Goal: Task Accomplishment & Management: Complete application form

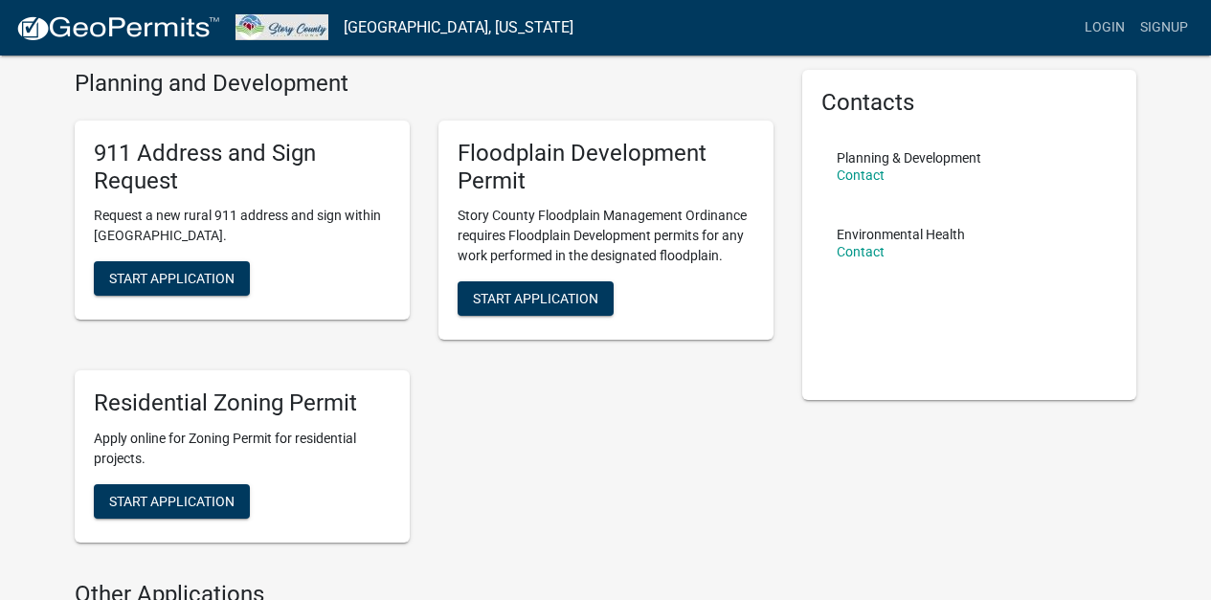
scroll to position [69, 0]
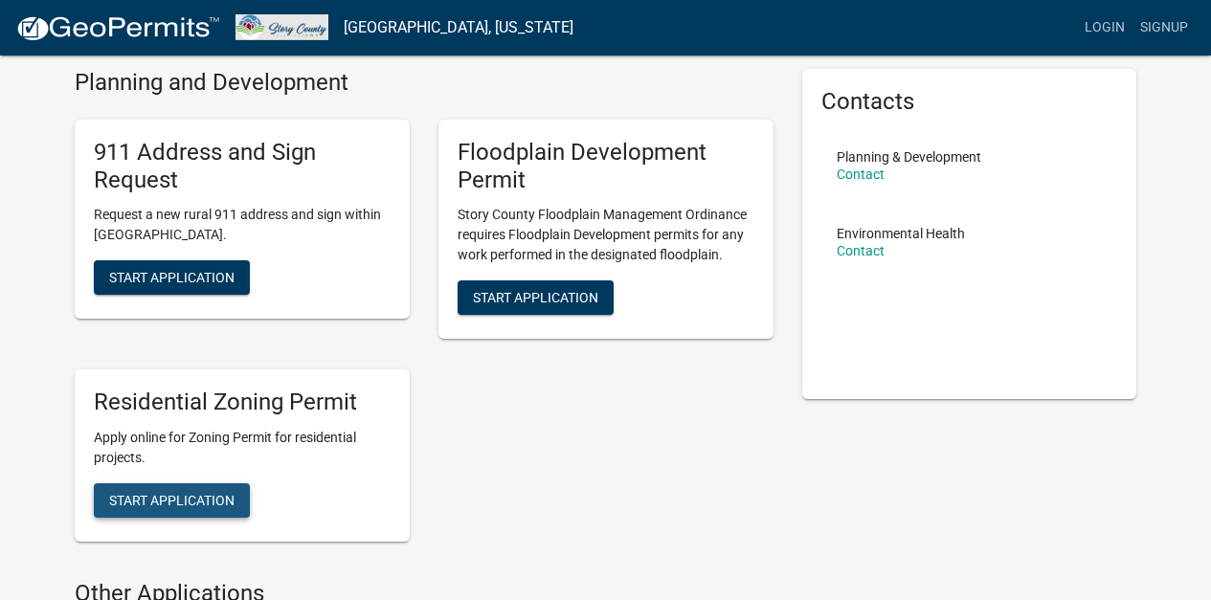
click at [179, 502] on span "Start Application" at bounding box center [171, 500] width 125 height 15
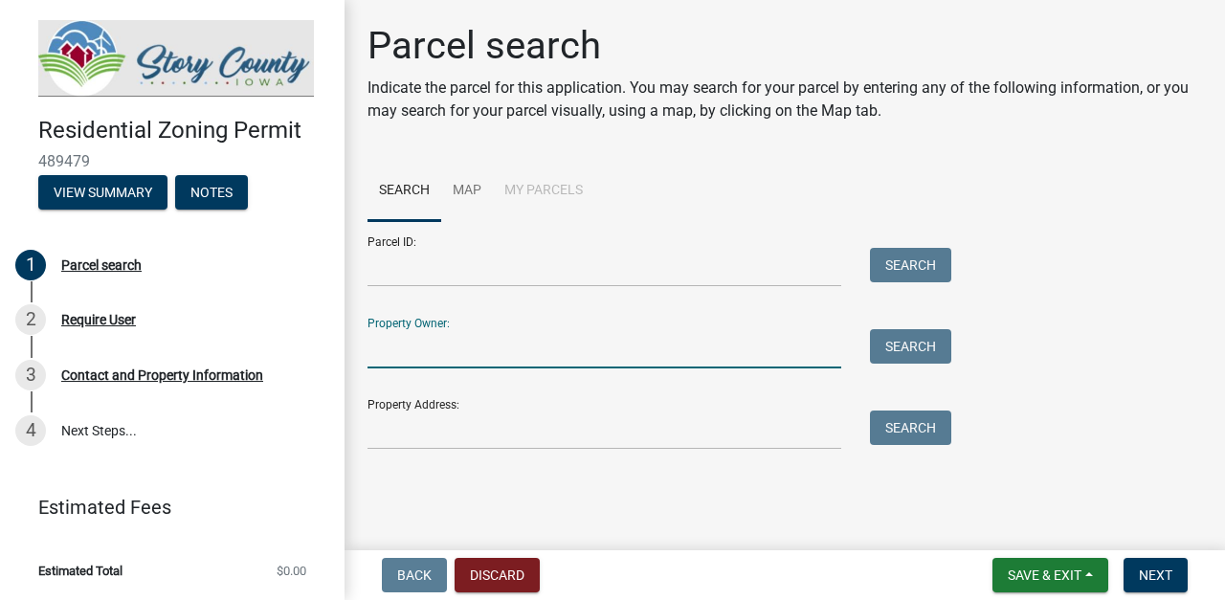
click at [377, 353] on input "Property Owner:" at bounding box center [605, 348] width 474 height 39
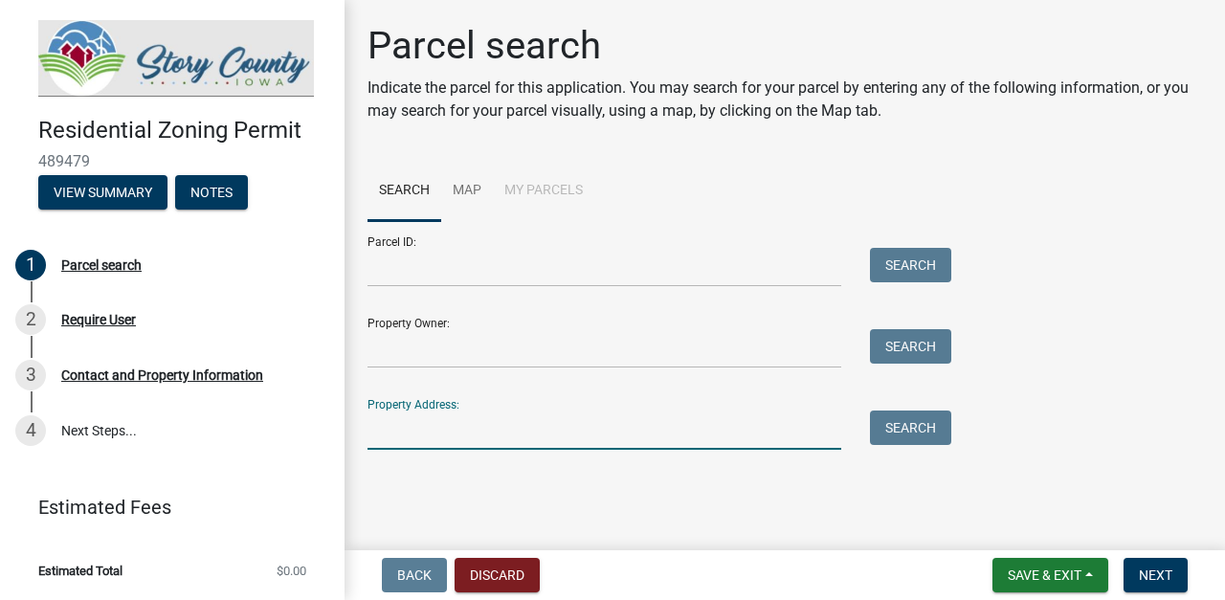
click at [370, 425] on input "Property Address:" at bounding box center [605, 430] width 474 height 39
type input "[STREET_ADDRESS]"
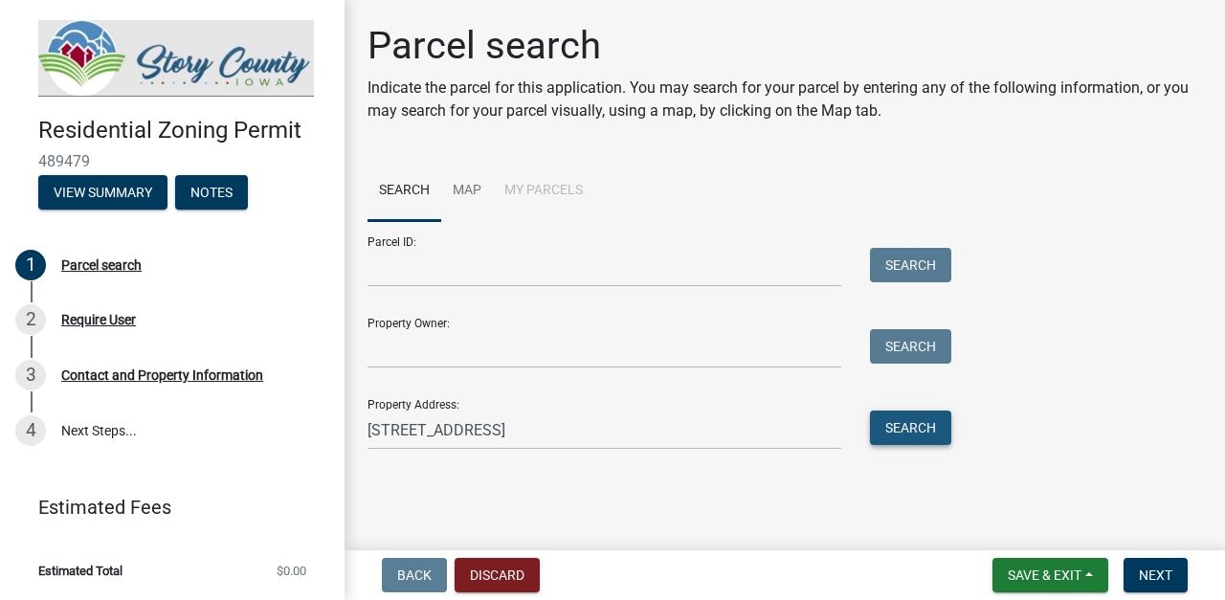
click at [934, 423] on button "Search" at bounding box center [910, 428] width 81 height 34
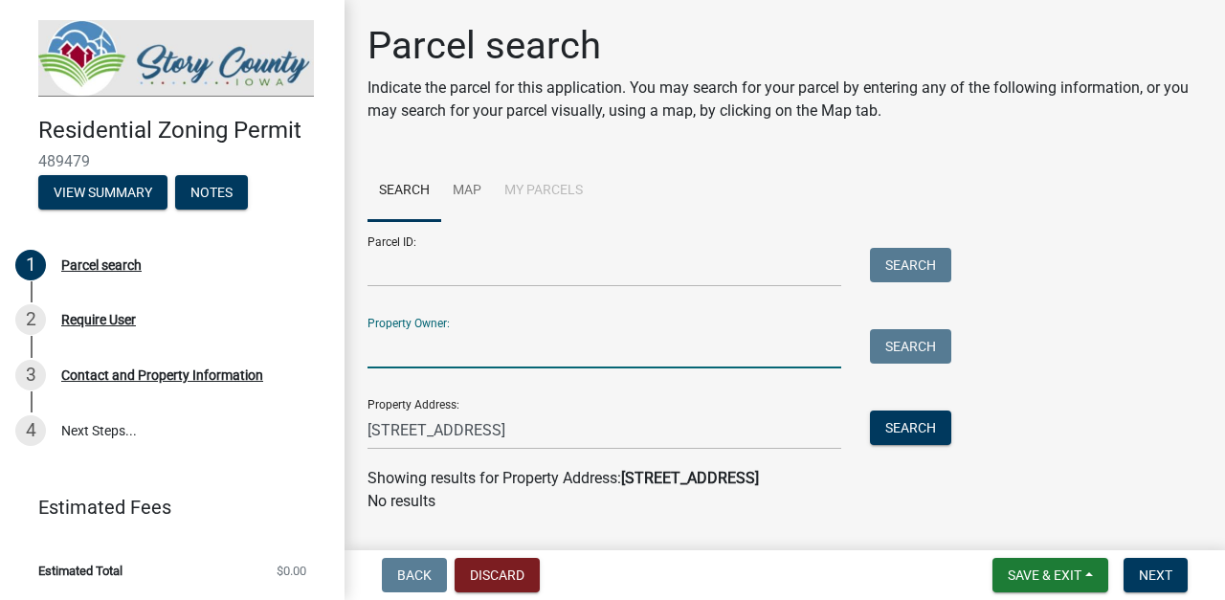
click at [381, 346] on input "Property Owner:" at bounding box center [605, 348] width 474 height 39
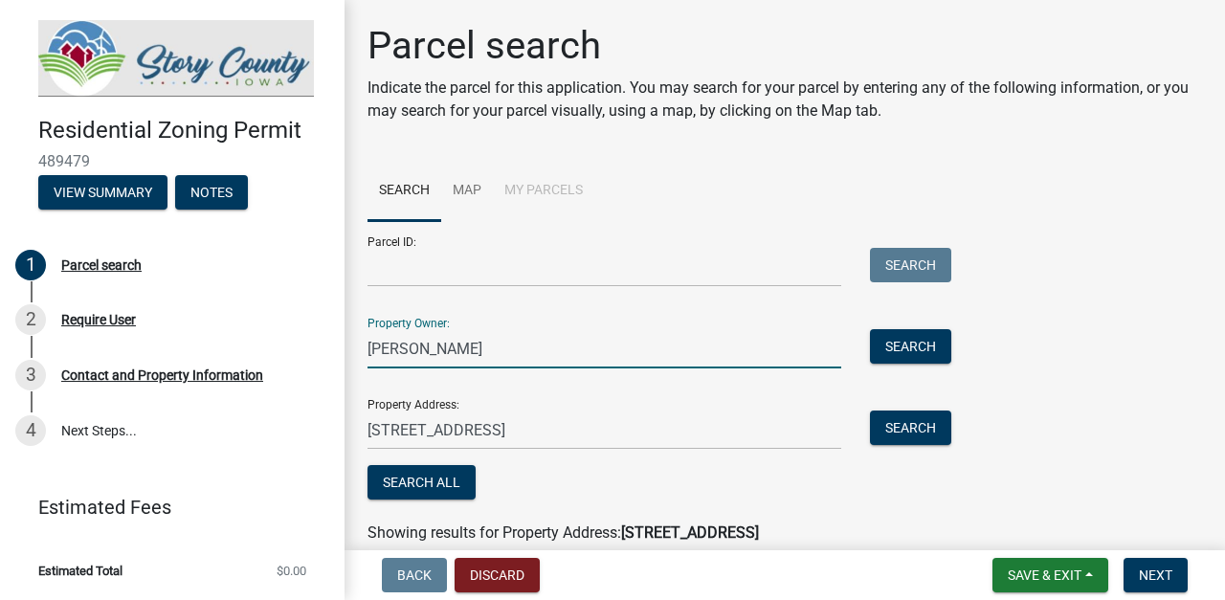
scroll to position [1, 0]
type input "[PERSON_NAME]"
click at [924, 340] on button "Search" at bounding box center [910, 345] width 81 height 34
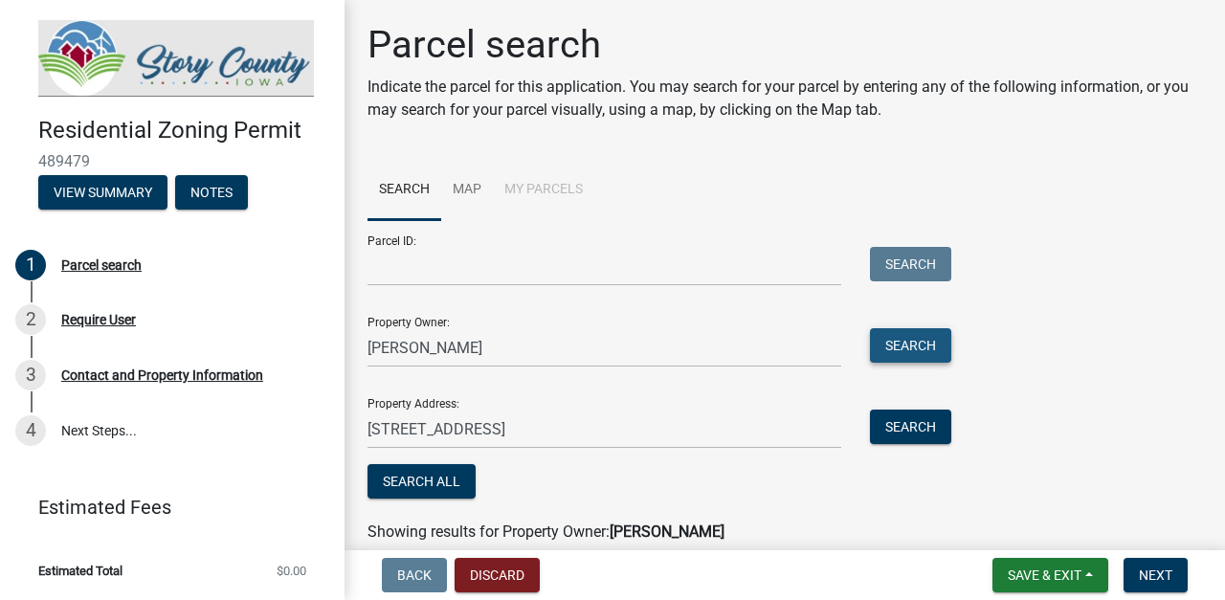
click at [911, 344] on button "Search" at bounding box center [910, 345] width 81 height 34
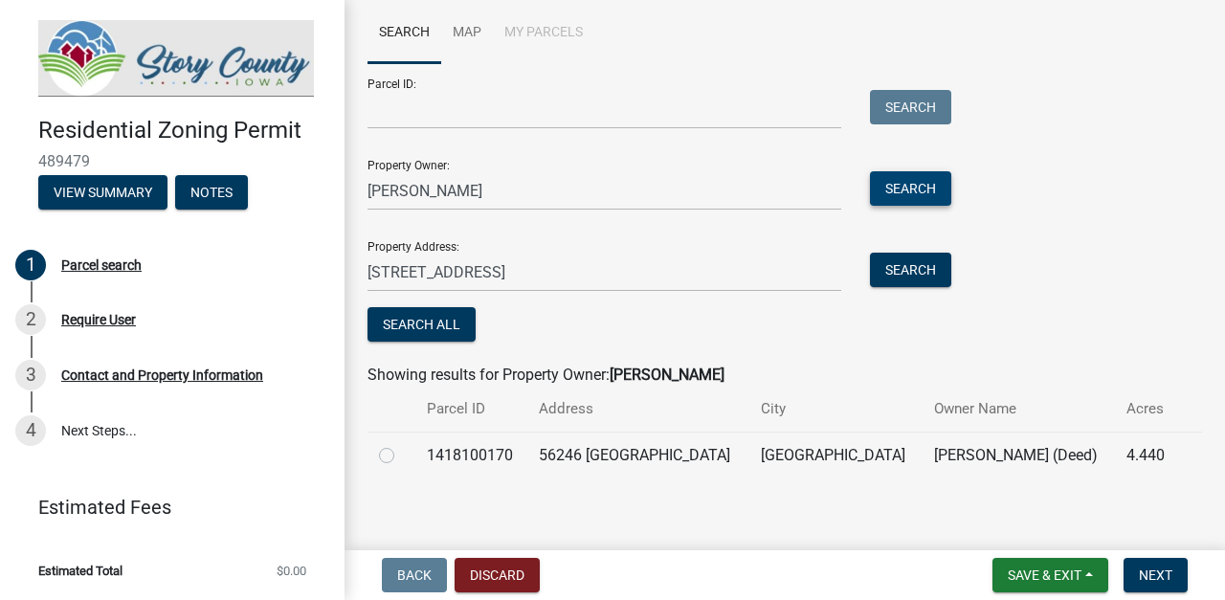
scroll to position [168, 0]
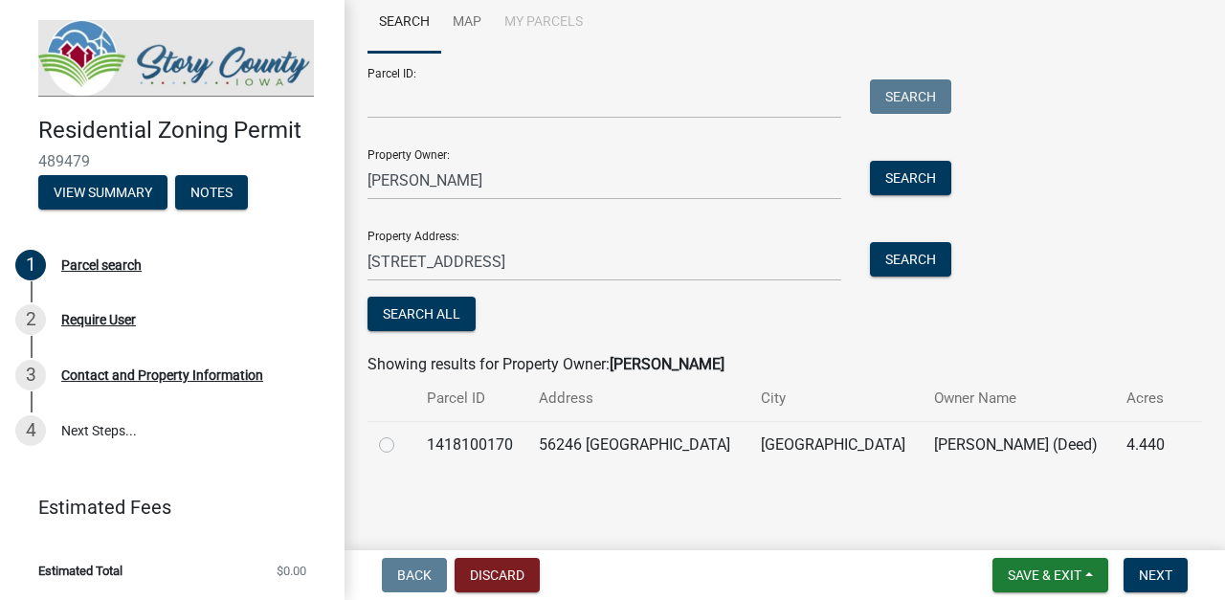
click at [402, 434] on label at bounding box center [402, 434] width 0 height 0
click at [402, 444] on input "radio" at bounding box center [408, 440] width 12 height 12
radio input "true"
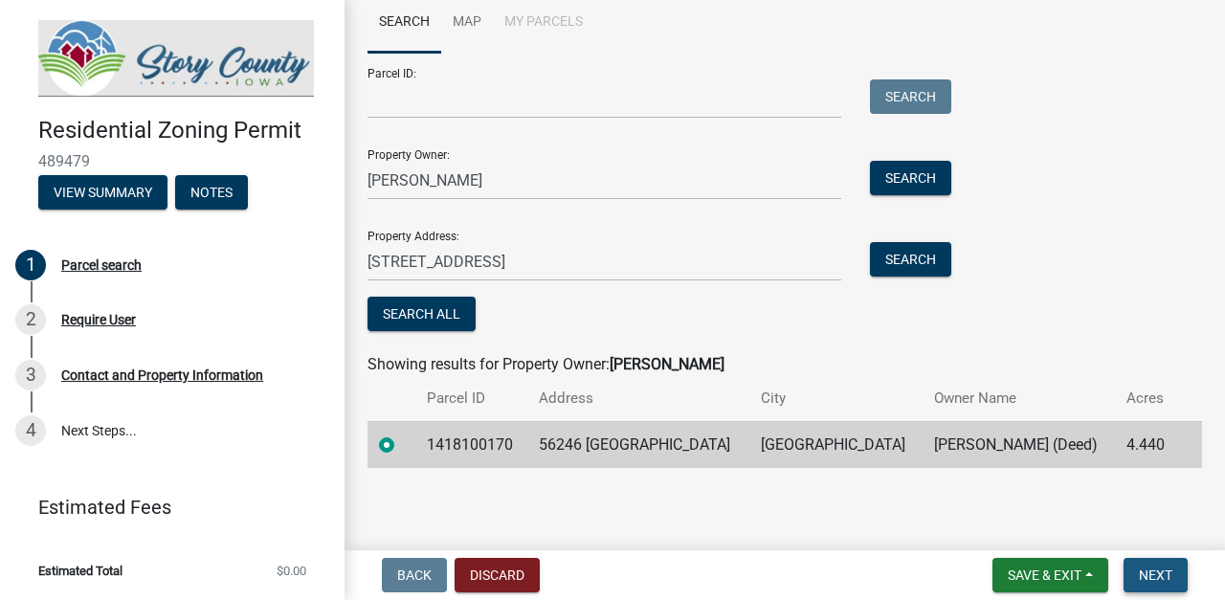
click at [1149, 579] on span "Next" at bounding box center [1155, 575] width 33 height 15
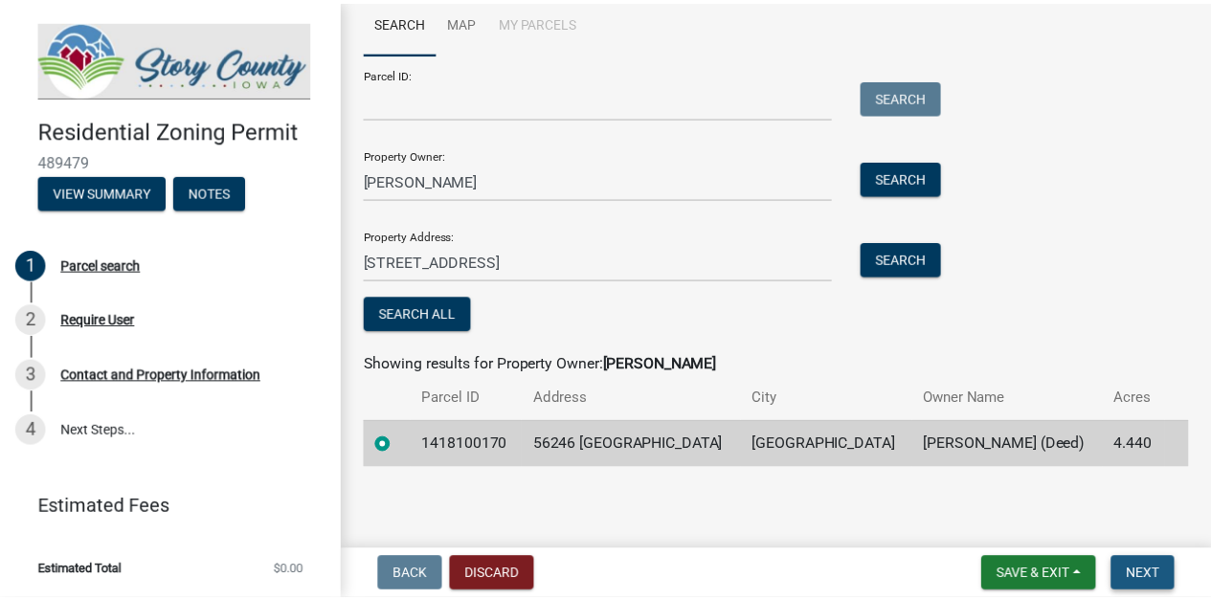
scroll to position [0, 0]
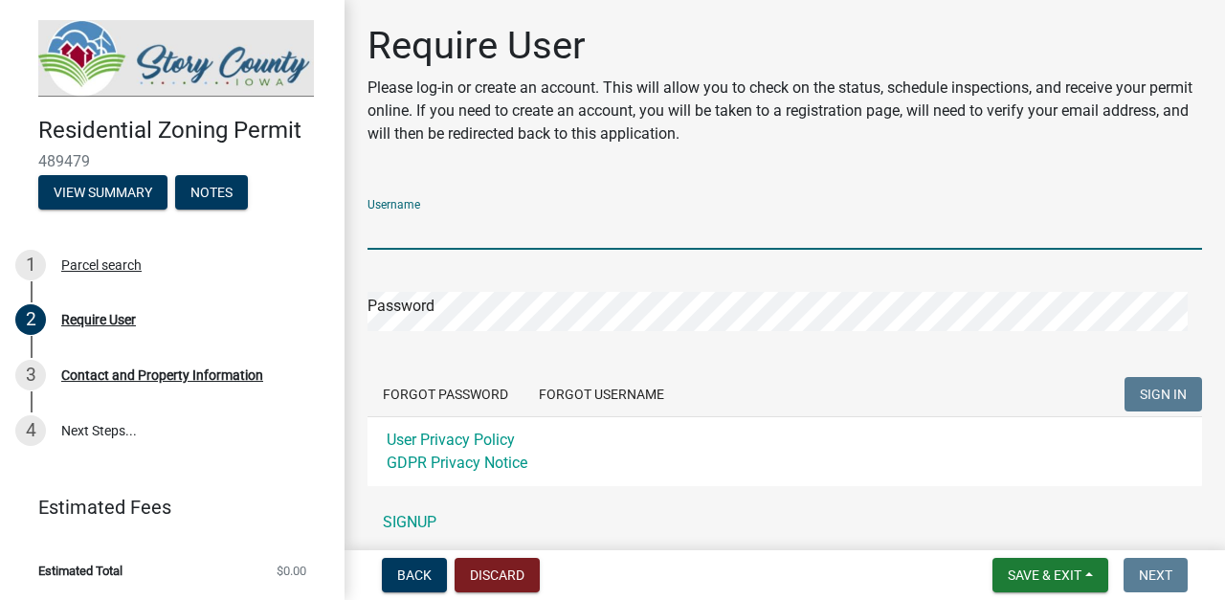
click at [370, 227] on input "Username" at bounding box center [785, 230] width 835 height 39
type input "[PERSON_NAME]"
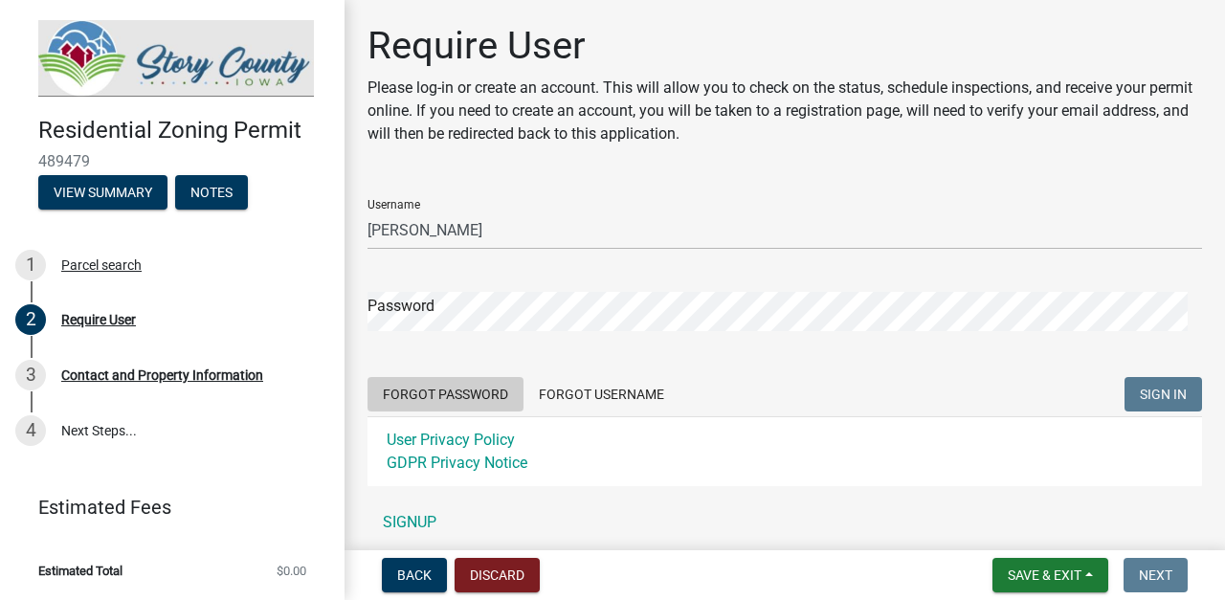
click at [412, 392] on button "Forgot Password" at bounding box center [446, 394] width 156 height 34
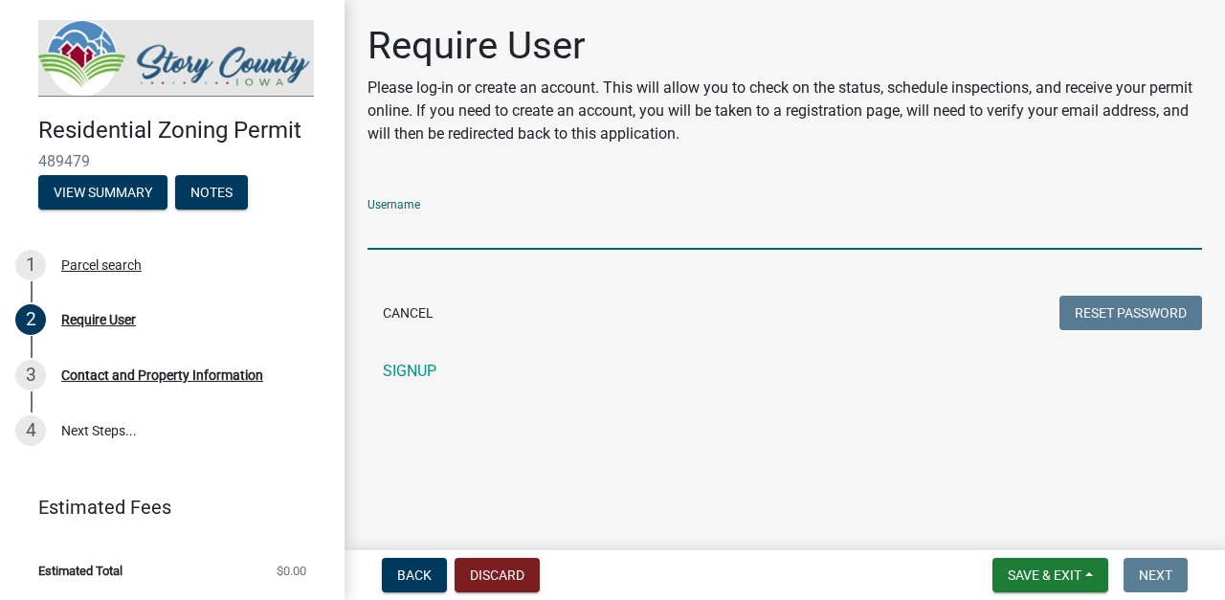
click at [371, 226] on input "Username" at bounding box center [785, 230] width 835 height 39
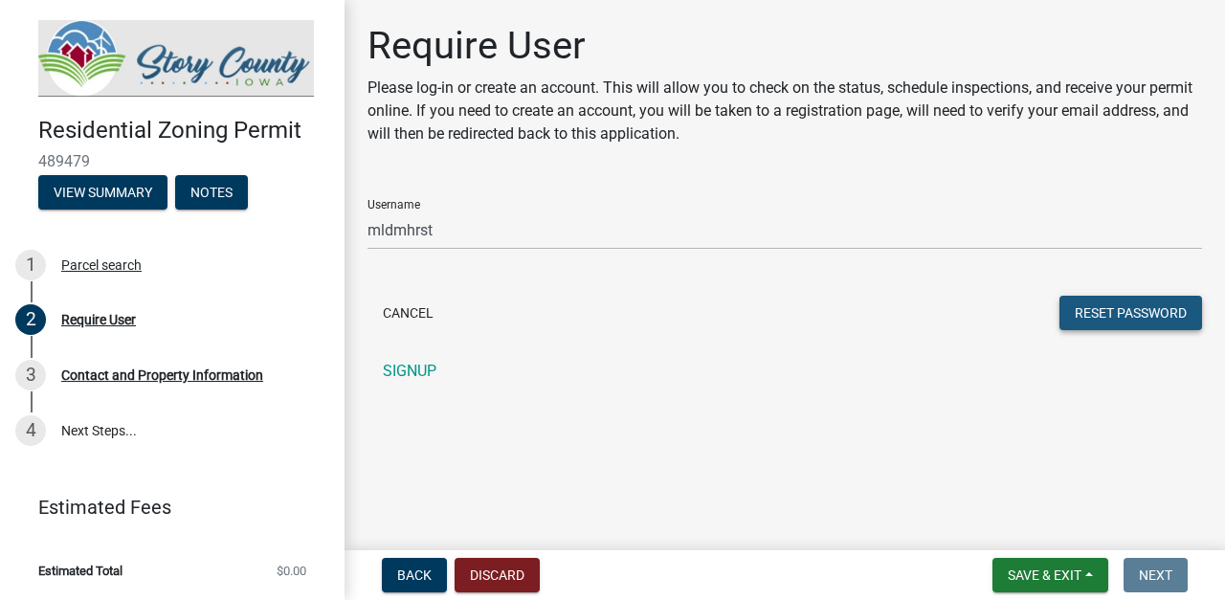
click at [1123, 317] on button "Reset Password" at bounding box center [1130, 313] width 143 height 34
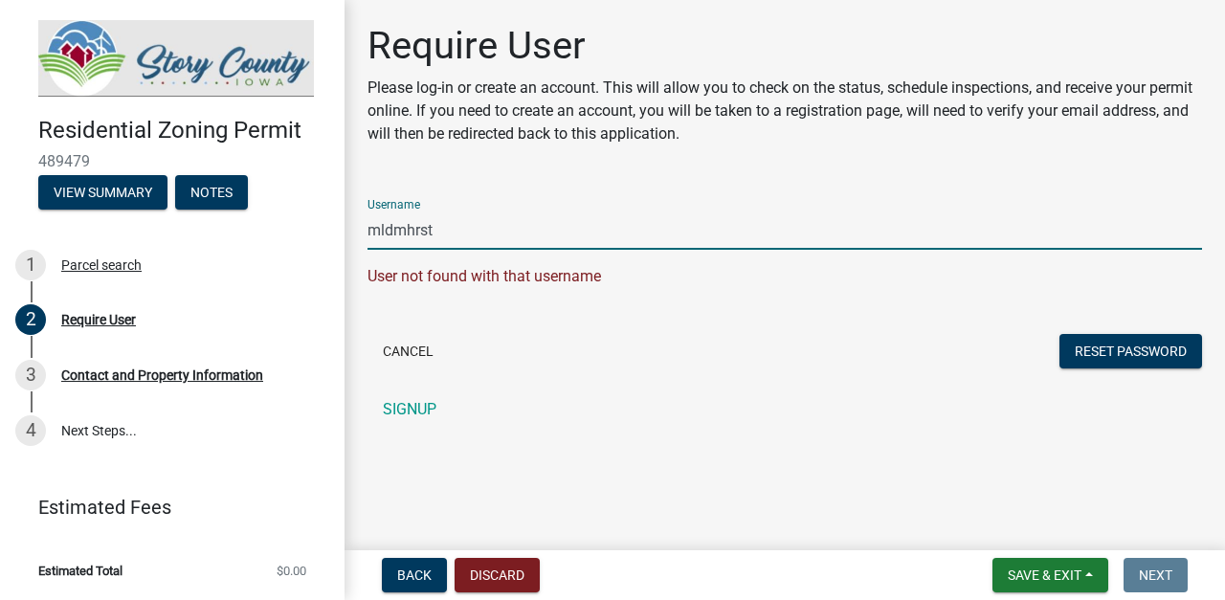
click at [435, 228] on input "mldmhrst" at bounding box center [785, 230] width 835 height 39
type input "m"
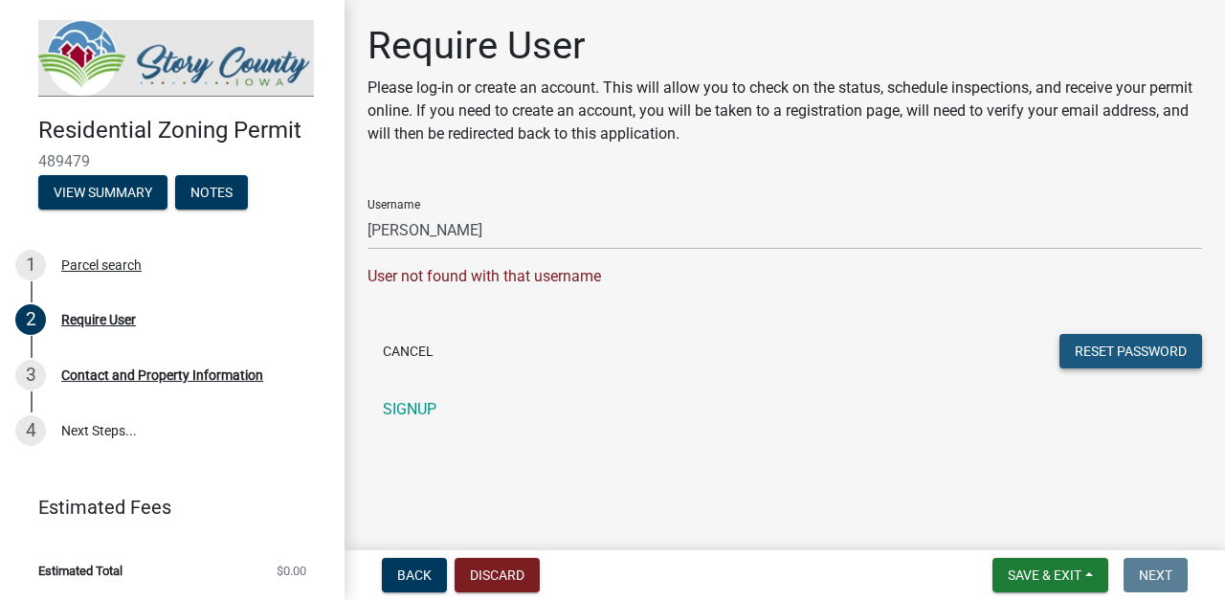
click at [1082, 346] on button "Reset Password" at bounding box center [1130, 351] width 143 height 34
click at [1095, 350] on button "Reset Password" at bounding box center [1130, 351] width 143 height 34
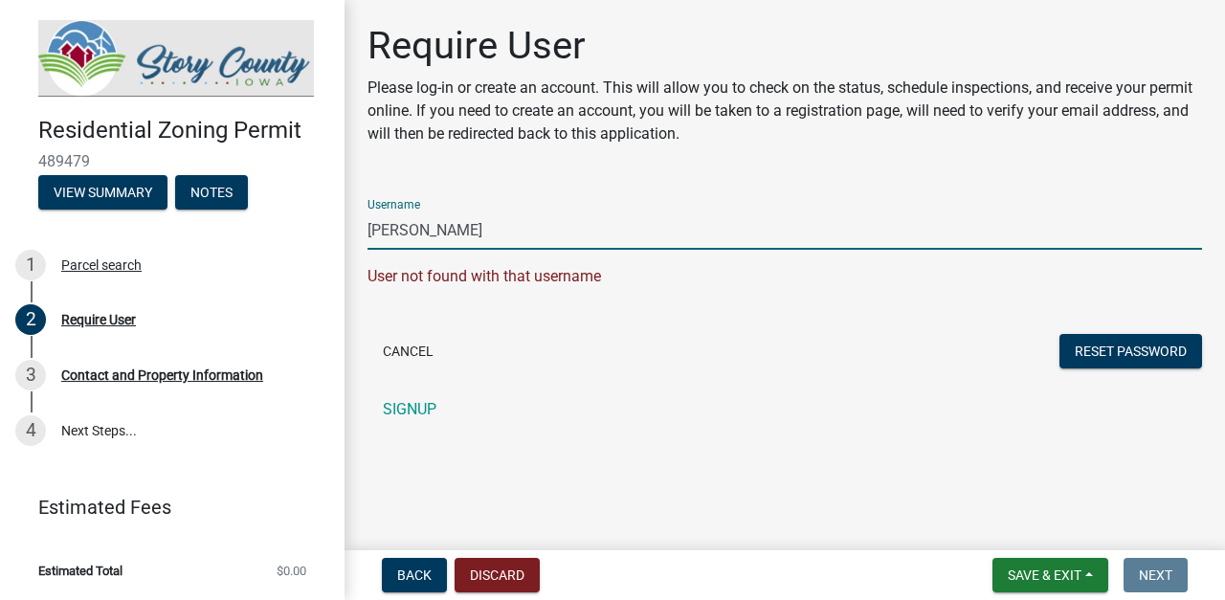
click at [439, 230] on input "[PERSON_NAME]" at bounding box center [785, 230] width 835 height 39
click at [440, 232] on input "[PERSON_NAME]" at bounding box center [785, 230] width 835 height 39
type input "MLDamhorst"
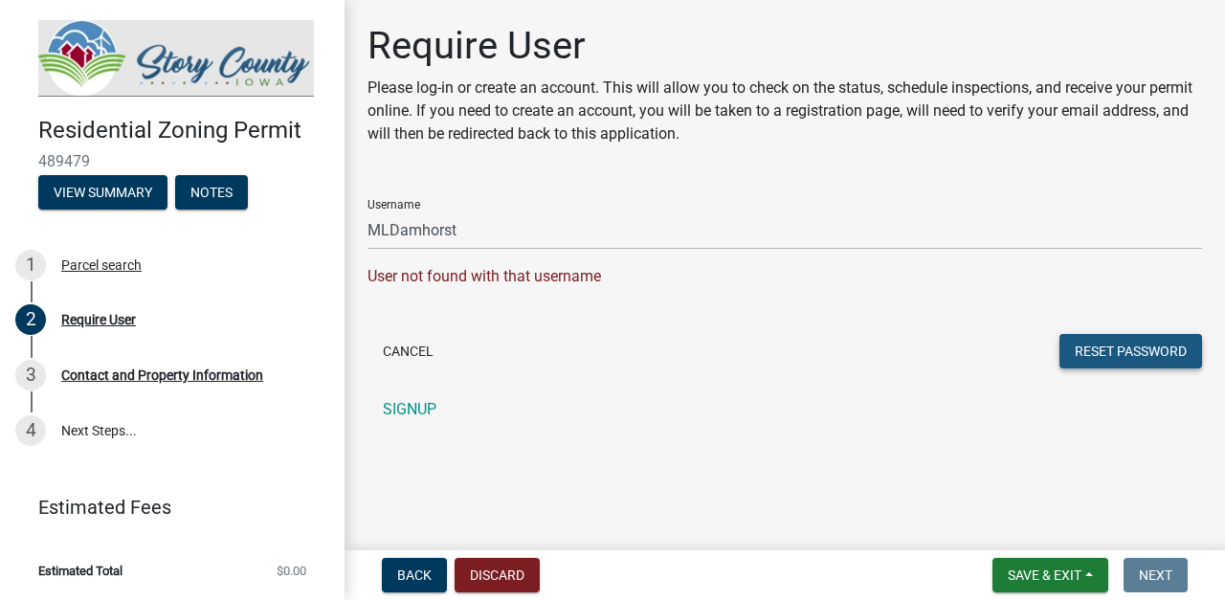
click at [1075, 351] on button "Reset Password" at bounding box center [1130, 351] width 143 height 34
click at [411, 407] on link "SIGNUP" at bounding box center [785, 409] width 835 height 38
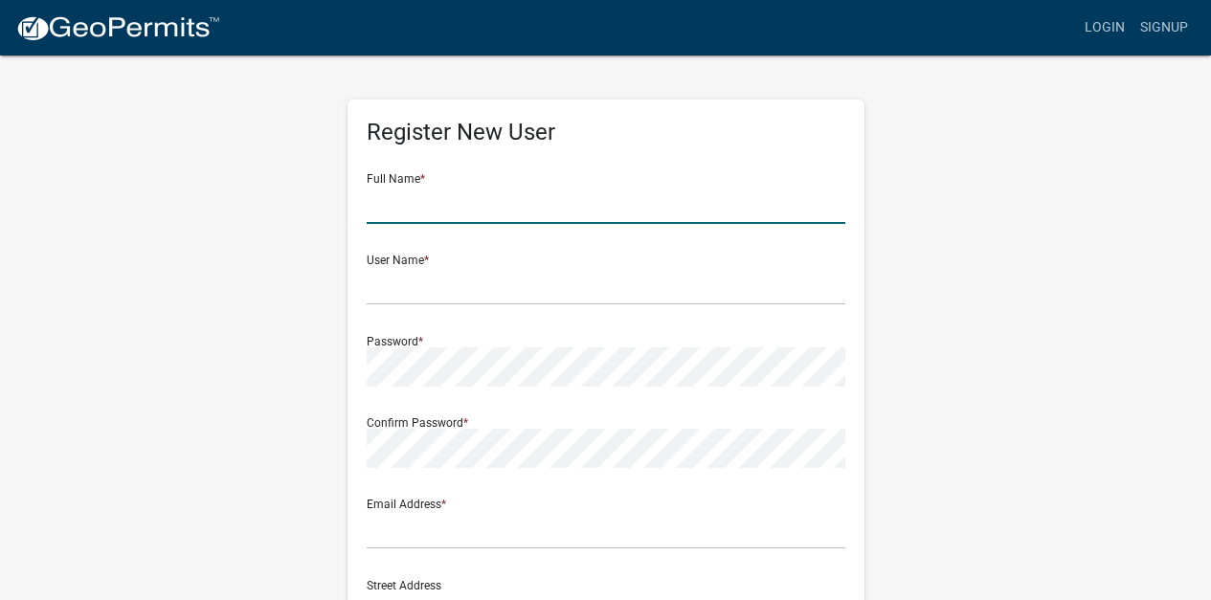
click at [375, 205] on input "text" at bounding box center [606, 204] width 479 height 39
type input "[PERSON_NAME]"
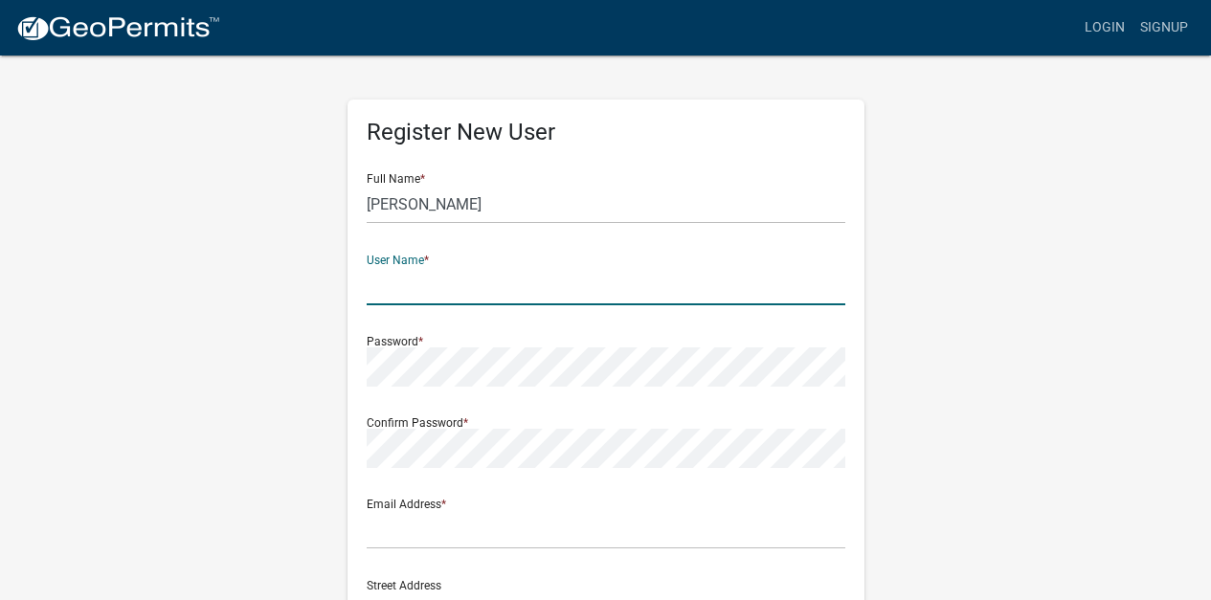
click at [372, 286] on input "text" at bounding box center [606, 285] width 479 height 39
type input "mldmhrst"
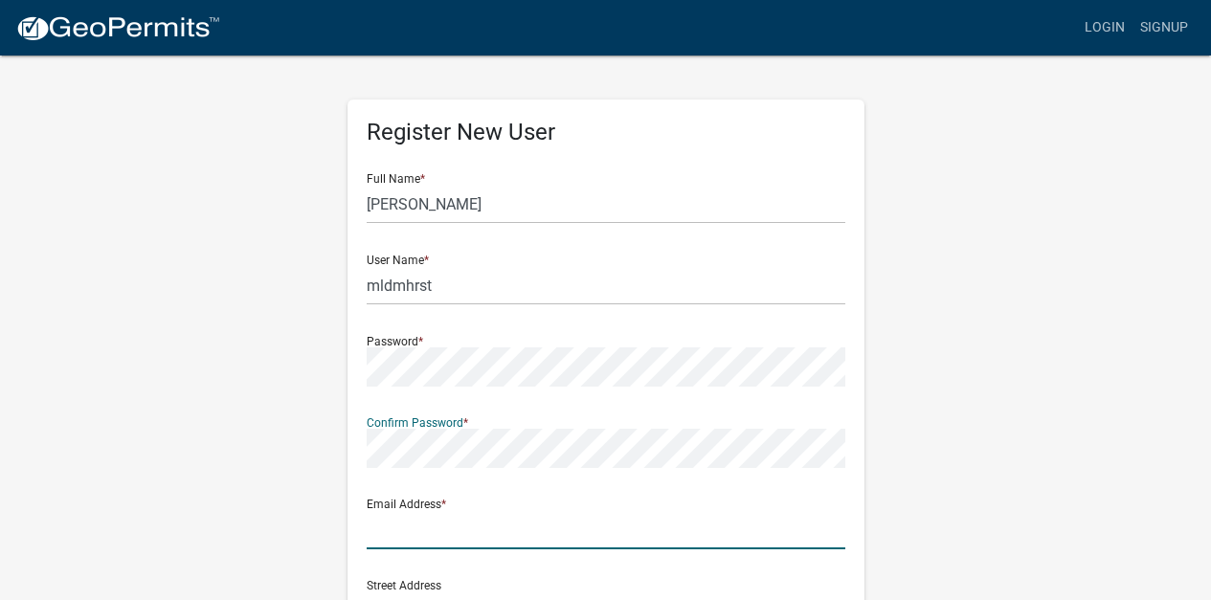
click at [376, 530] on input "text" at bounding box center [606, 529] width 479 height 39
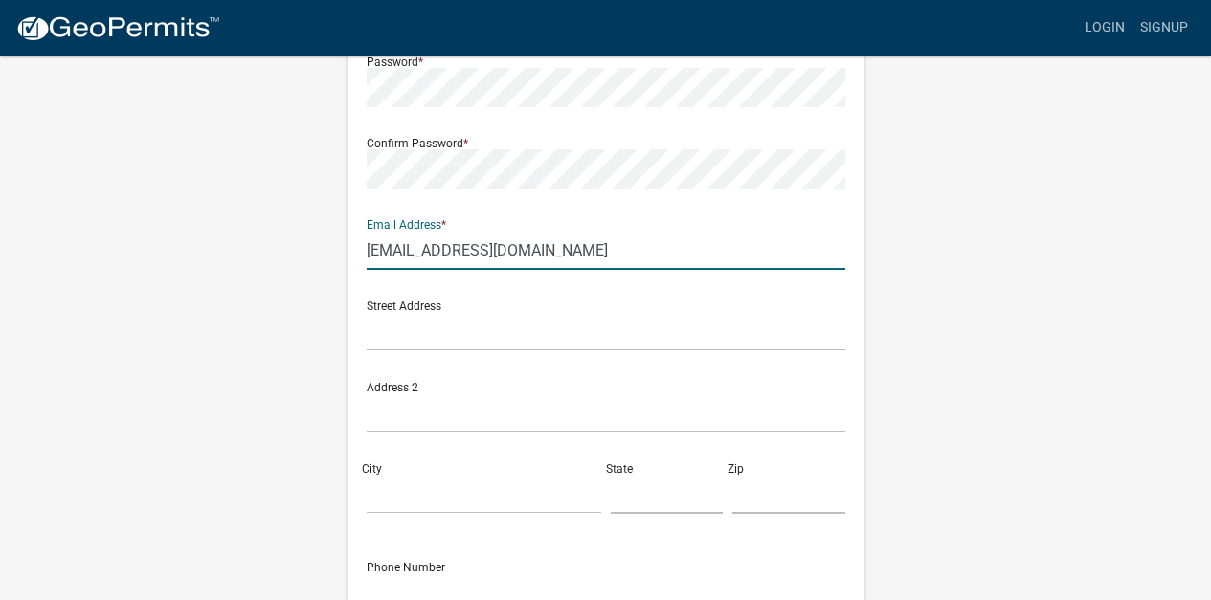
scroll to position [294, 0]
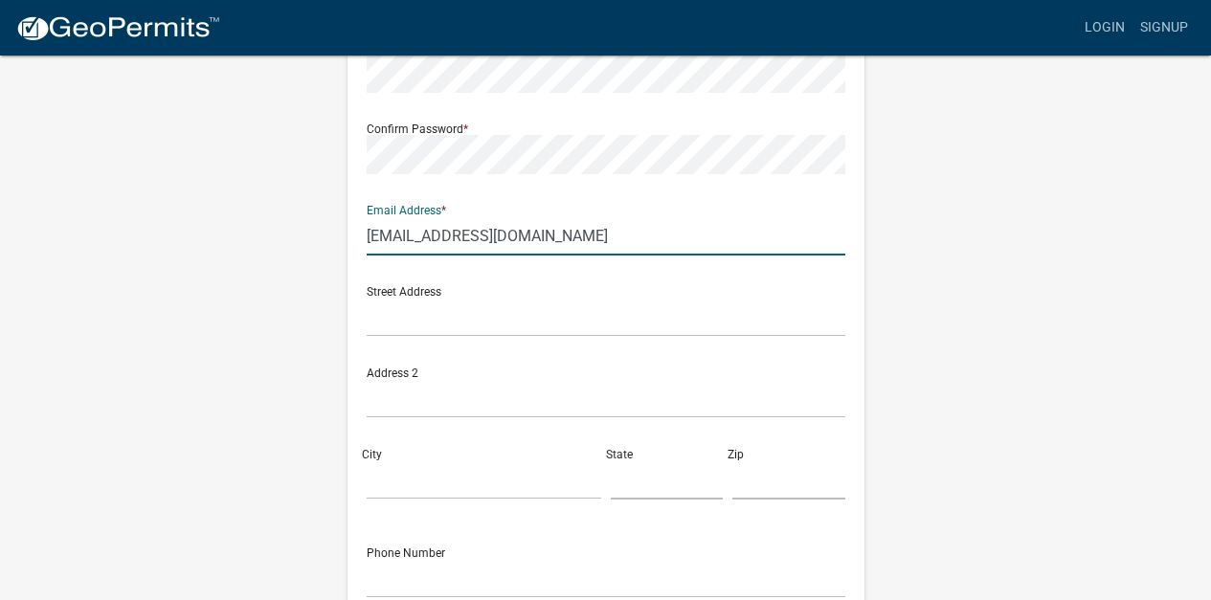
type input "[EMAIL_ADDRESS][DOMAIN_NAME]"
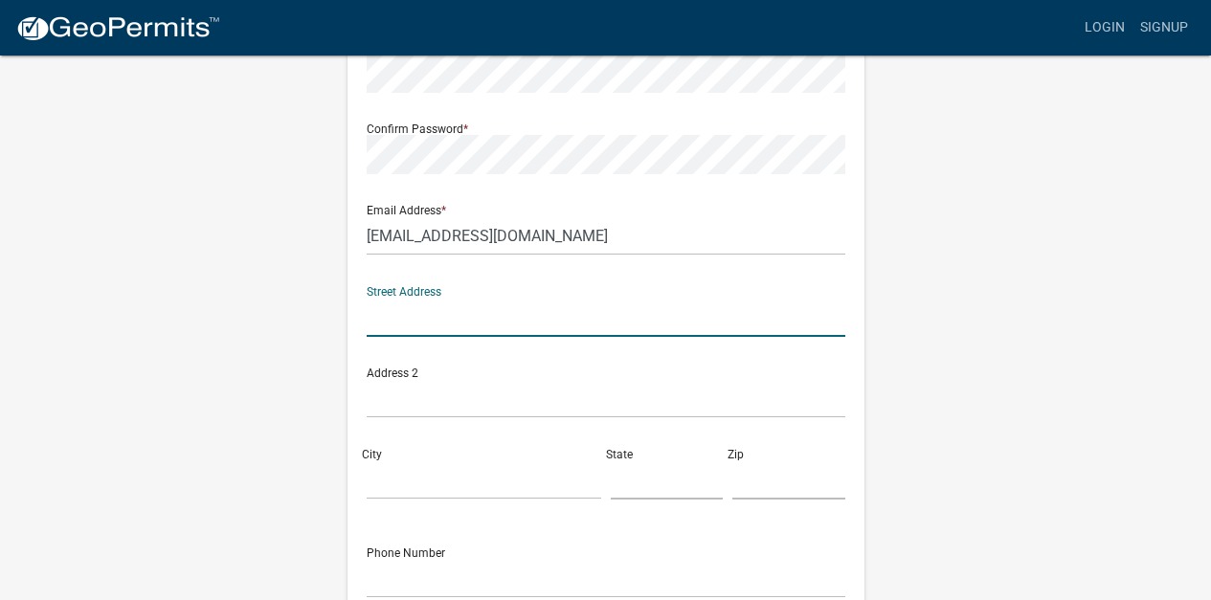
click at [370, 313] on input "text" at bounding box center [606, 317] width 479 height 39
type input "[STREET_ADDRESS]"
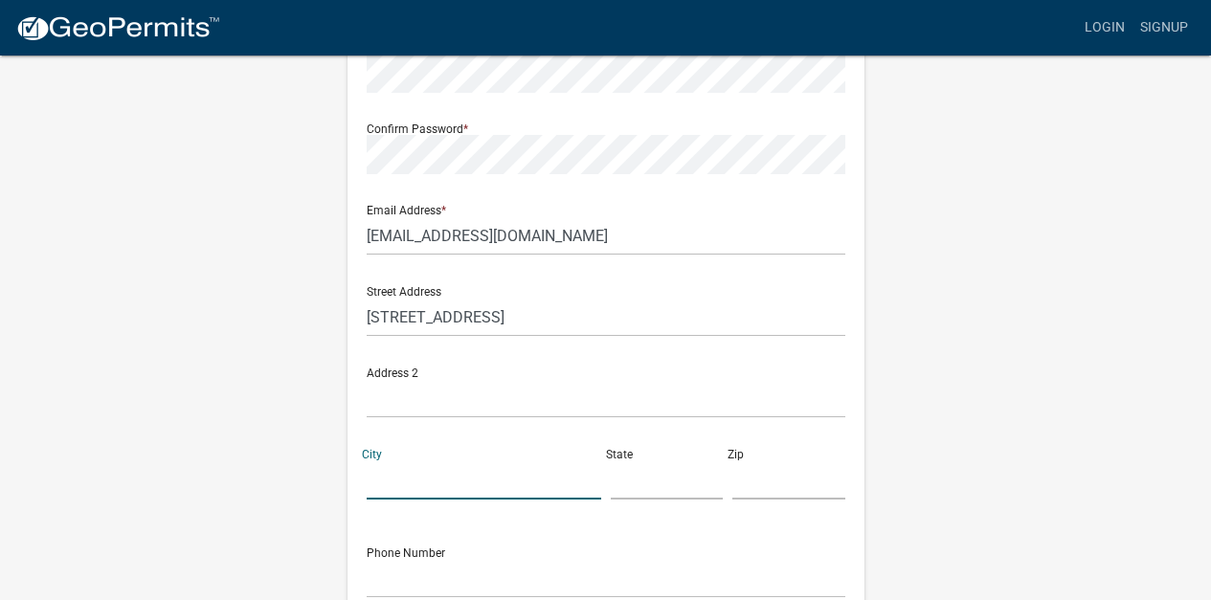
click at [367, 474] on input "City" at bounding box center [484, 479] width 234 height 39
type input "[GEOGRAPHIC_DATA]"
type input "IA"
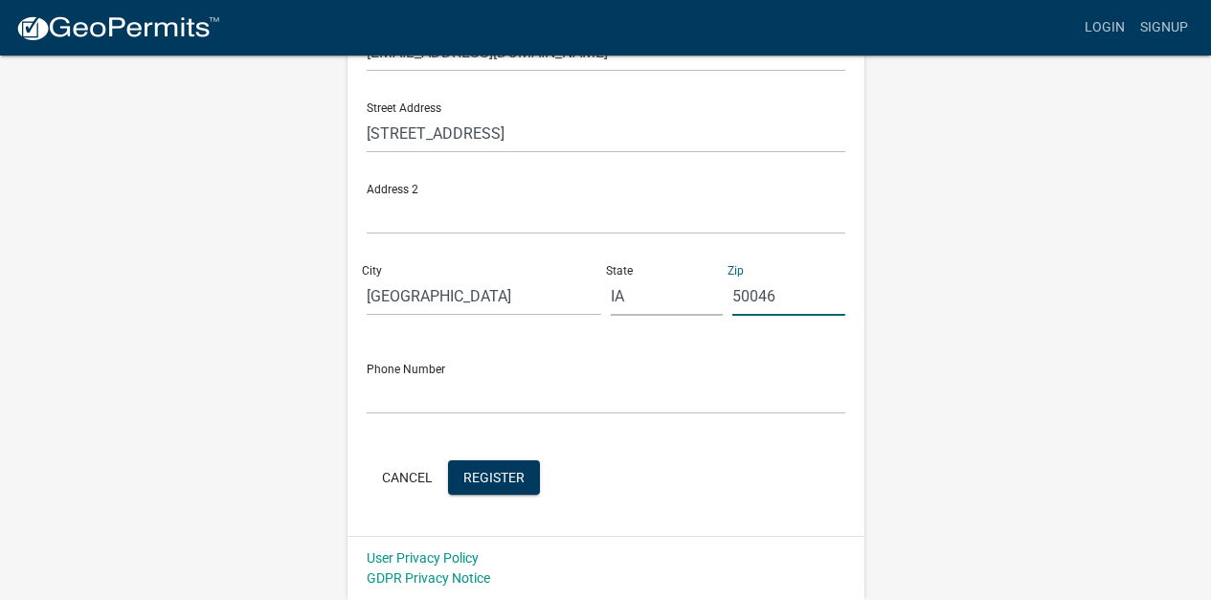
type input "50046"
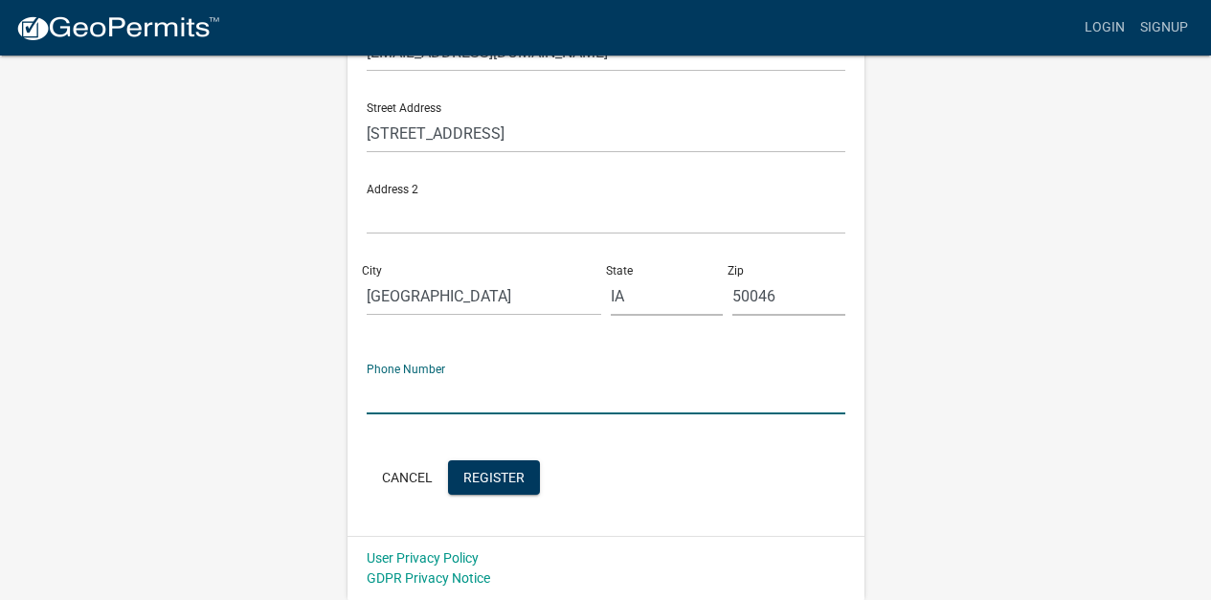
click at [371, 398] on input "text" at bounding box center [606, 394] width 479 height 39
click at [367, 396] on input "[PHONE_NUMBER]" at bounding box center [606, 394] width 479 height 39
click at [395, 394] on input "([PHONE_NUMBER]" at bounding box center [606, 394] width 479 height 39
click at [437, 394] on input "[PHONE_NUMBER]" at bounding box center [606, 394] width 479 height 39
type input "[PHONE_NUMBER]"
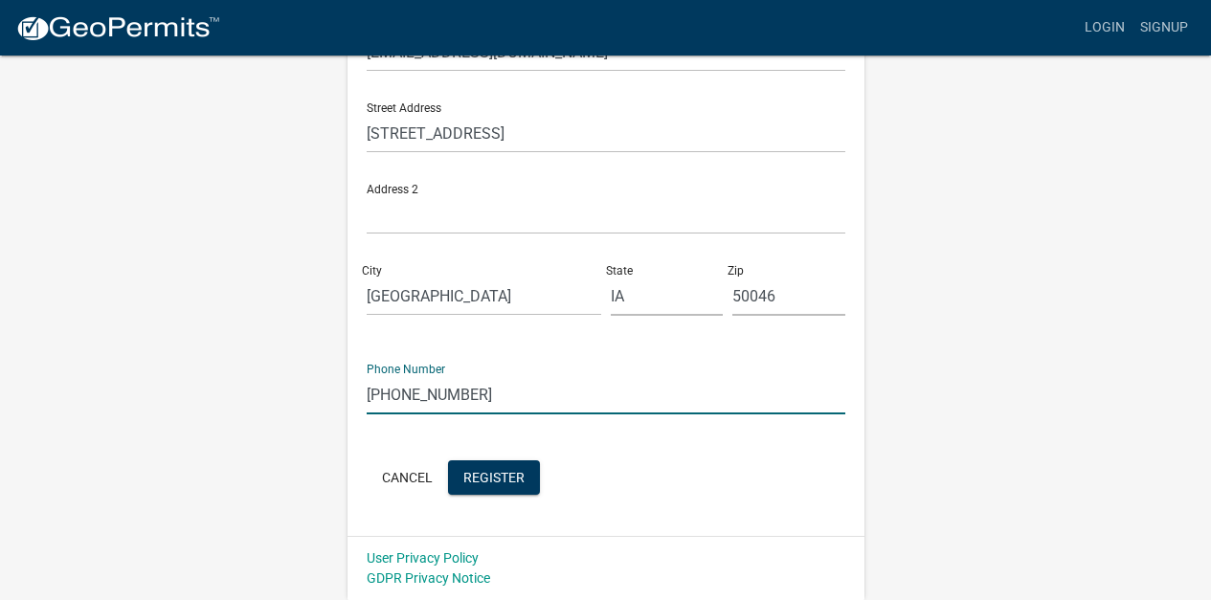
click at [417, 437] on form "Full Name * [PERSON_NAME] User Name * mldmhrst Password * Confirm Password * Em…" at bounding box center [606, 89] width 479 height 819
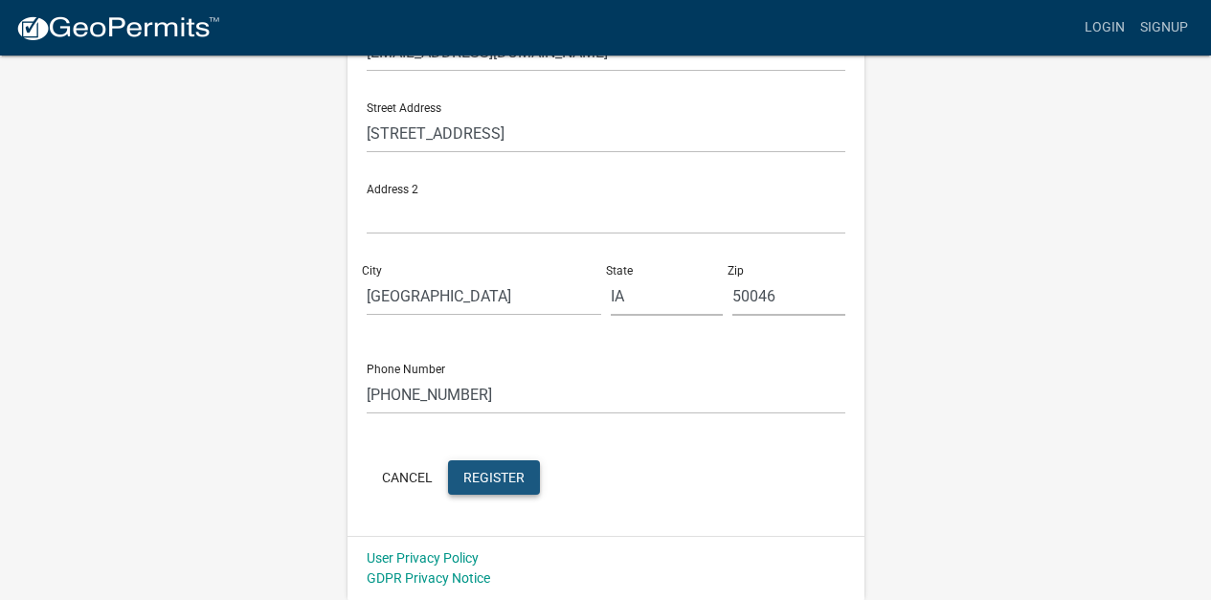
click at [470, 476] on span "Register" at bounding box center [493, 476] width 61 height 15
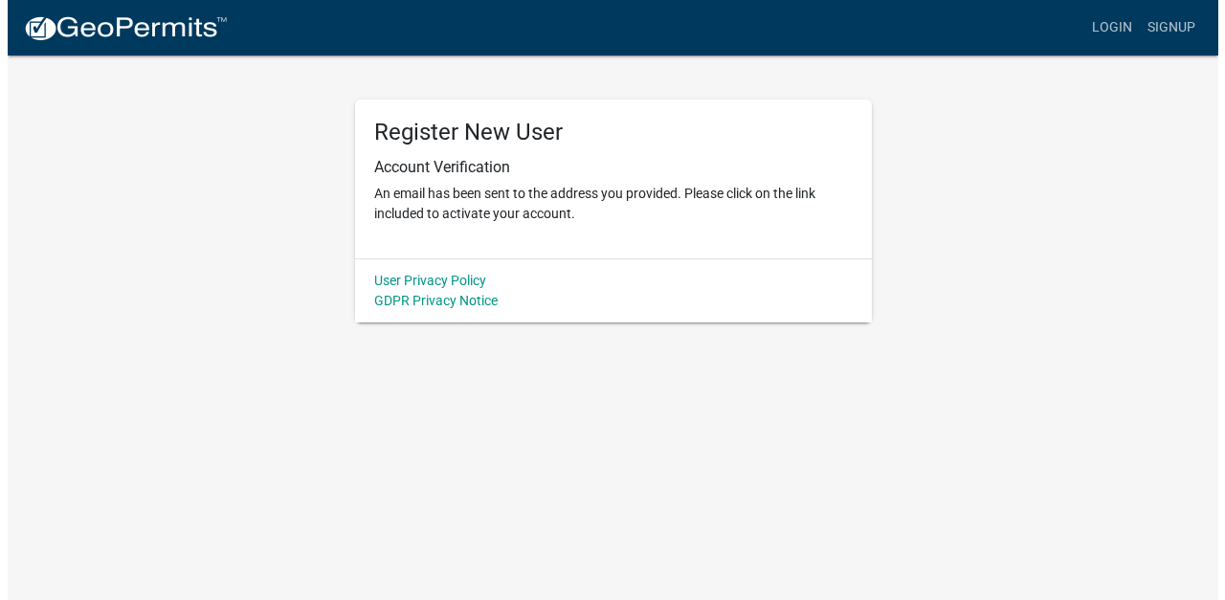
scroll to position [0, 0]
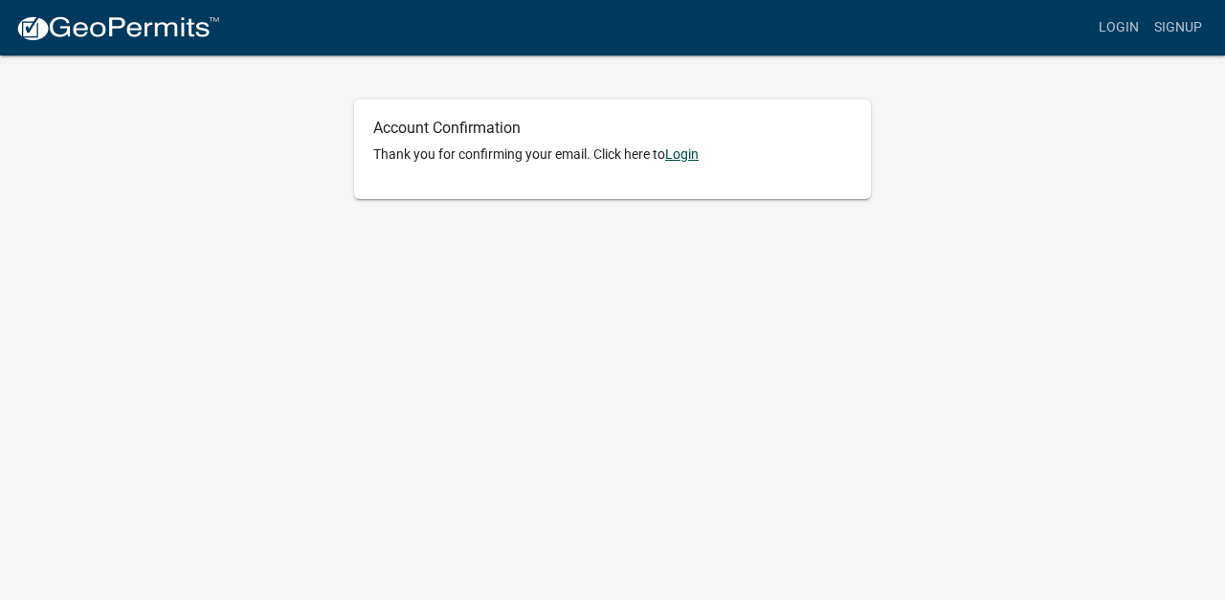
click at [676, 152] on link "Login" at bounding box center [681, 153] width 33 height 15
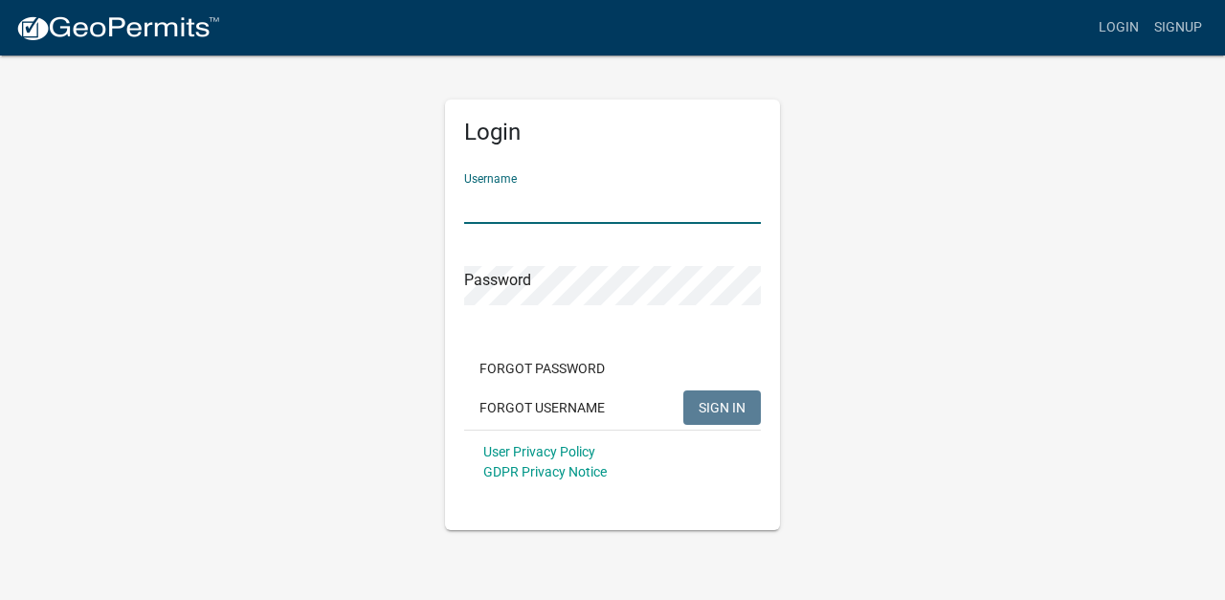
click at [464, 198] on input "Username" at bounding box center [612, 204] width 297 height 39
type input "mldmhrst"
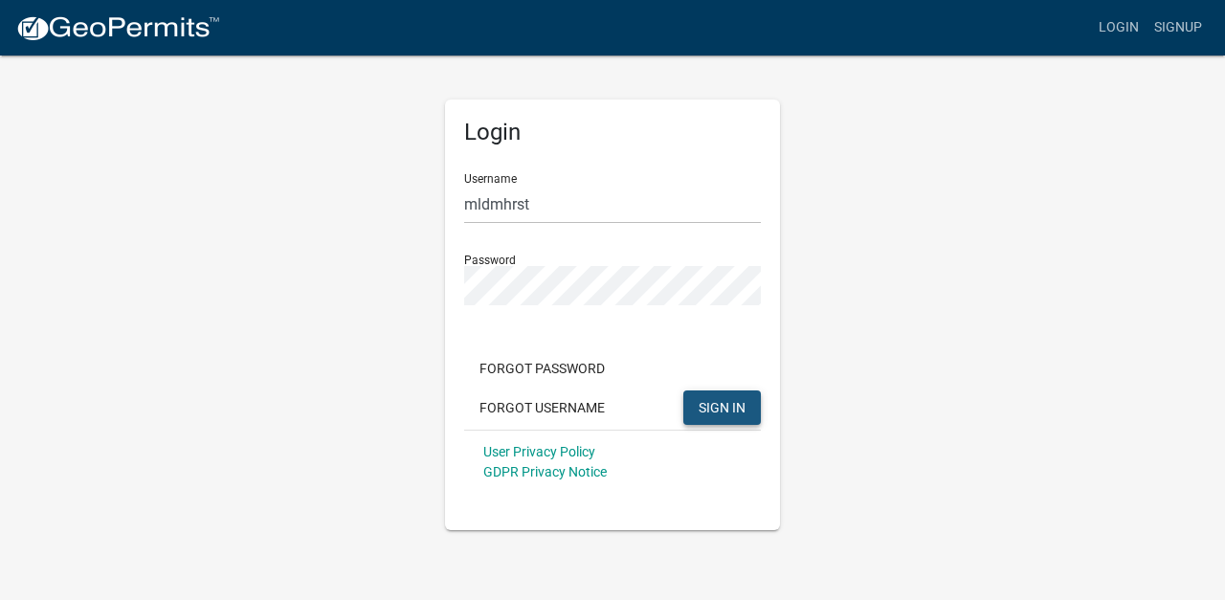
click at [725, 403] on span "SIGN IN" at bounding box center [722, 406] width 47 height 15
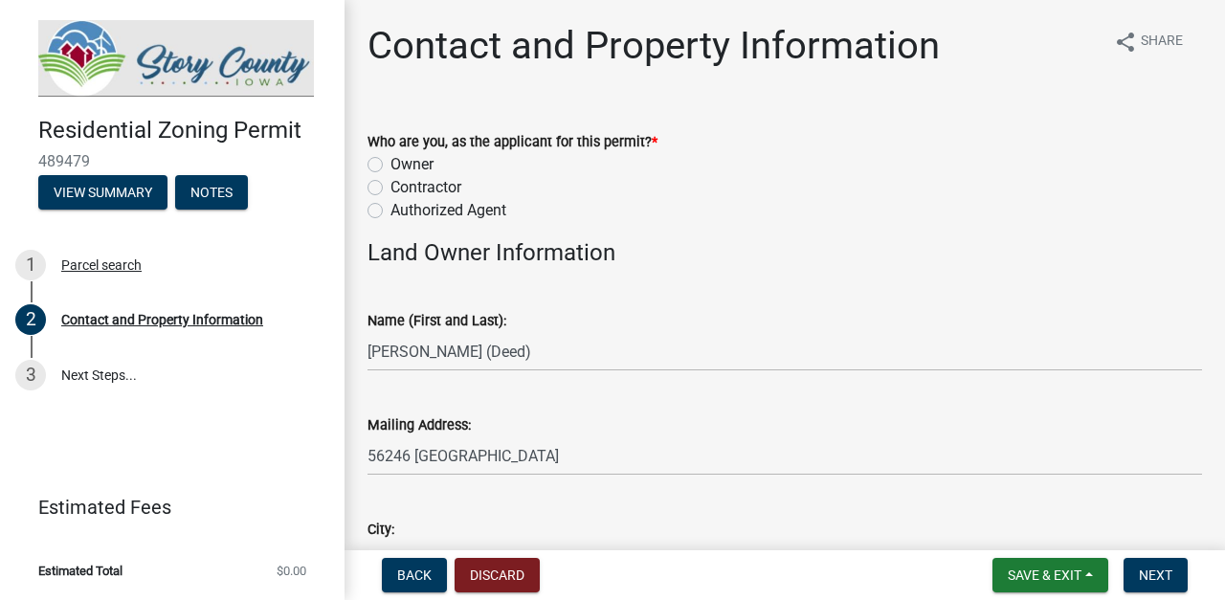
click at [390, 161] on label "Owner" at bounding box center [411, 164] width 43 height 23
click at [390, 161] on input "Owner" at bounding box center [396, 159] width 12 height 12
radio input "true"
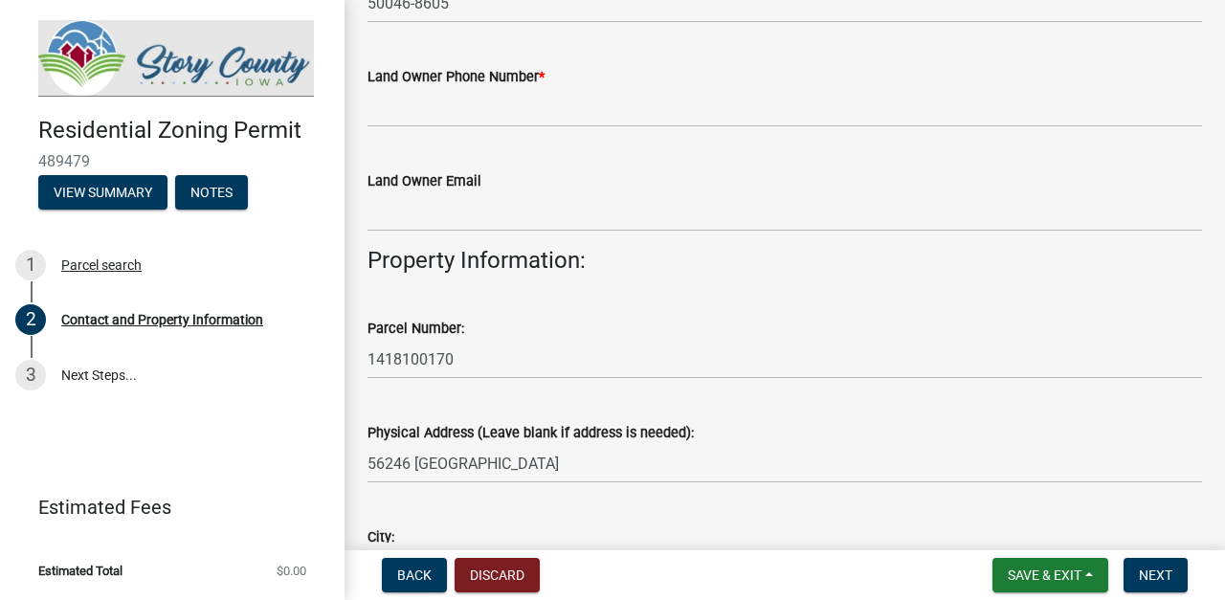
scroll to position [777, 0]
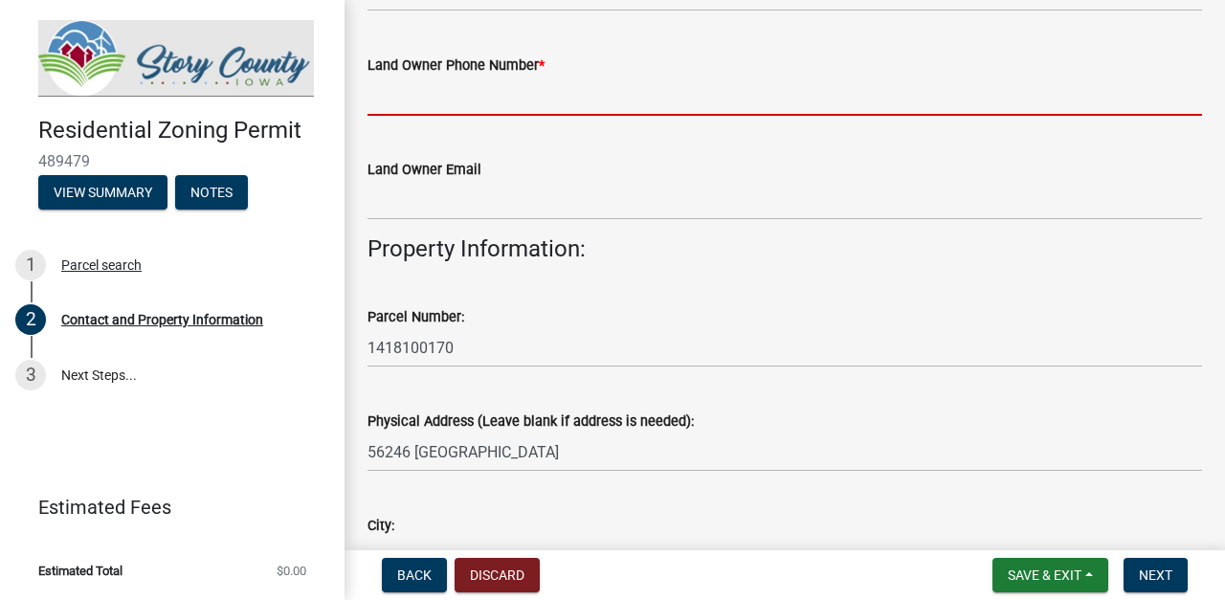
click at [378, 97] on input "Land Owner Phone Number *" at bounding box center [785, 96] width 835 height 39
type input "5157701327"
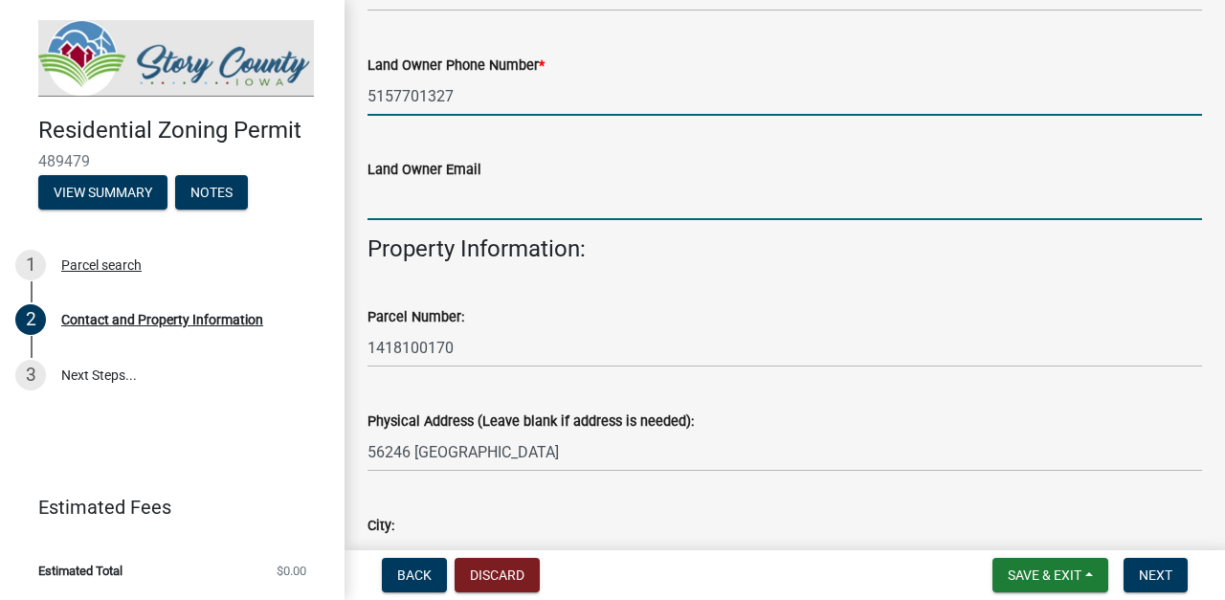
click at [370, 202] on input "Land Owner Email" at bounding box center [785, 200] width 835 height 39
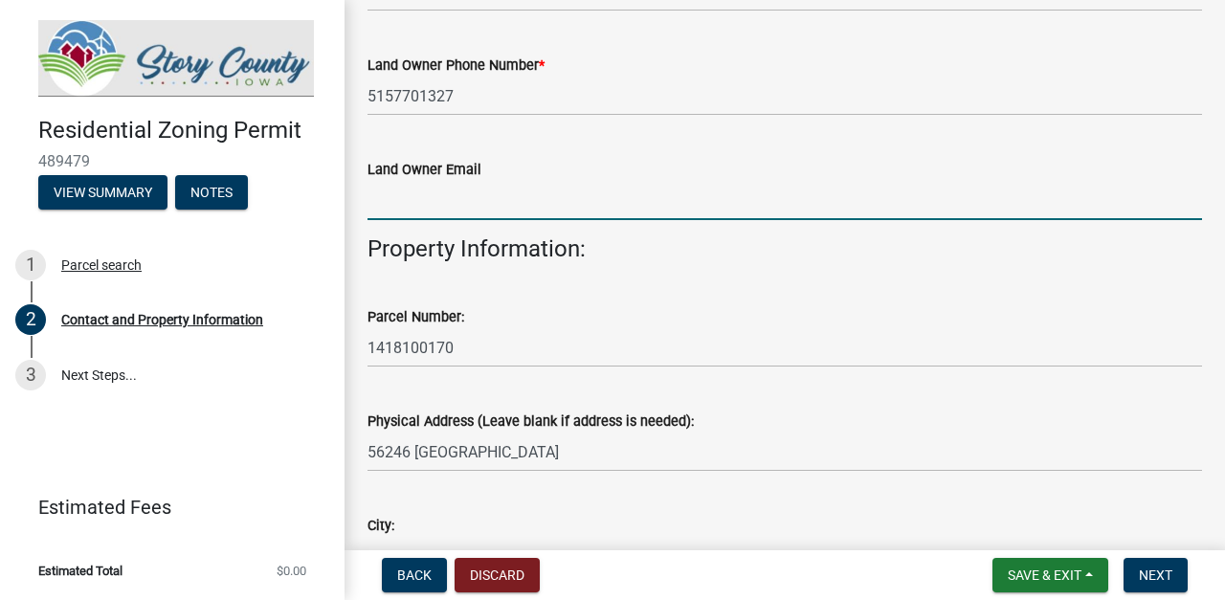
type input "mldmhrst@iastate.edu"
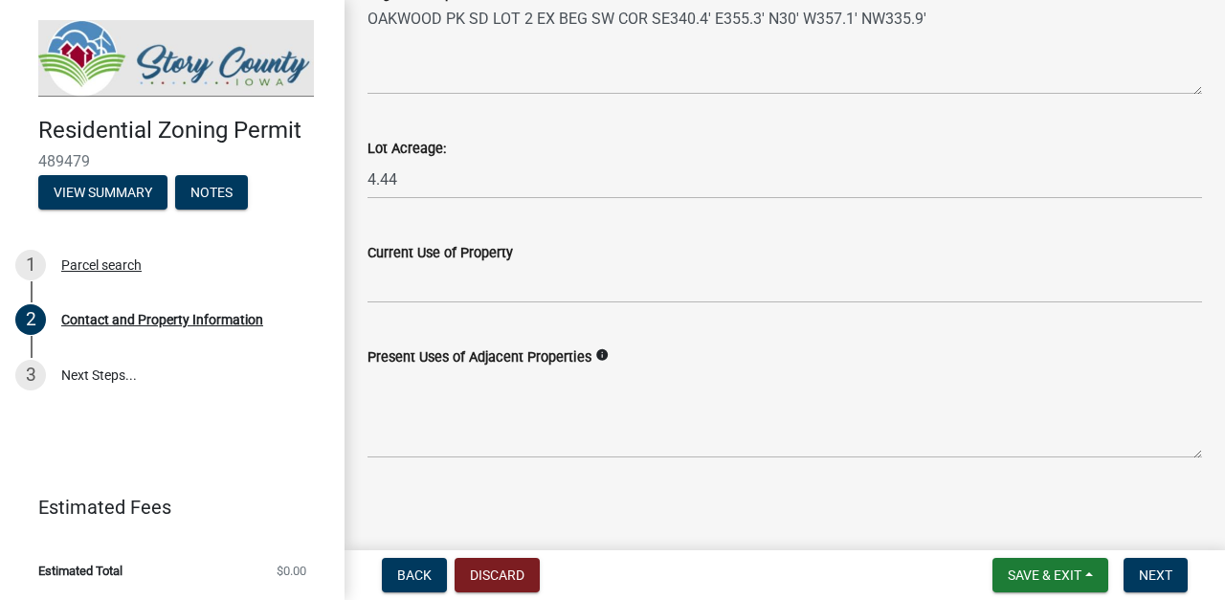
scroll to position [1628, 0]
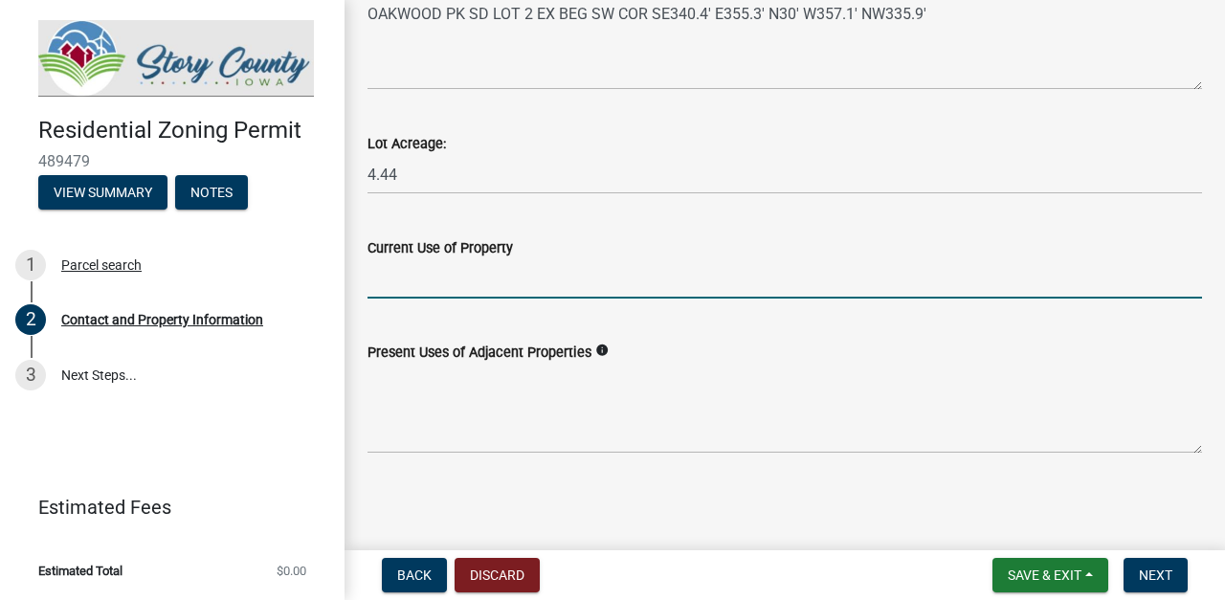
click at [380, 279] on input "Current Use of Property" at bounding box center [785, 278] width 835 height 39
type input "owner residence"
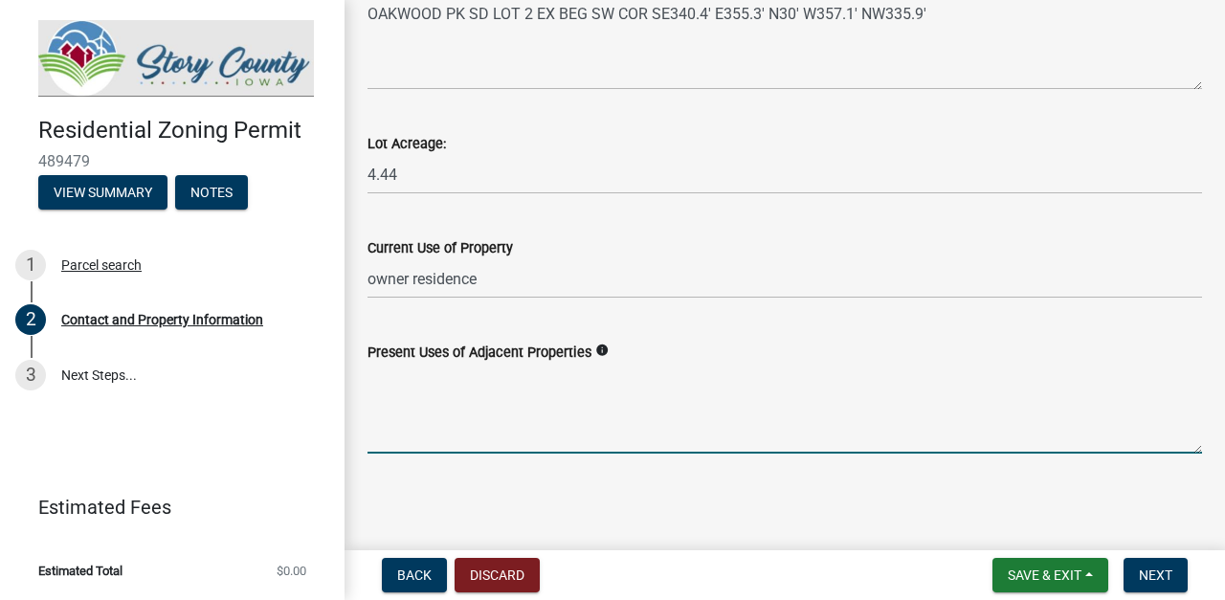
click at [387, 420] on textarea "Present Uses of Adjacent Properties" at bounding box center [785, 409] width 835 height 90
click at [415, 429] on textarea "A" at bounding box center [785, 409] width 835 height 90
type textarea "Adjacent properties are all residential and not owned by me."
click at [1153, 571] on span "Next" at bounding box center [1155, 575] width 33 height 15
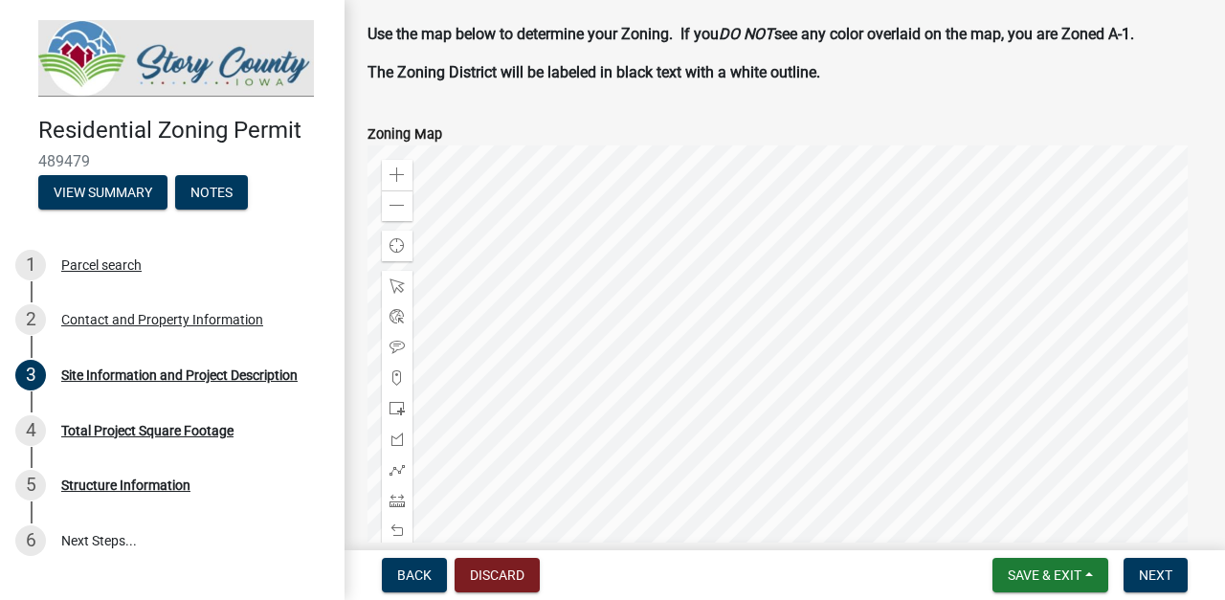
scroll to position [167, 0]
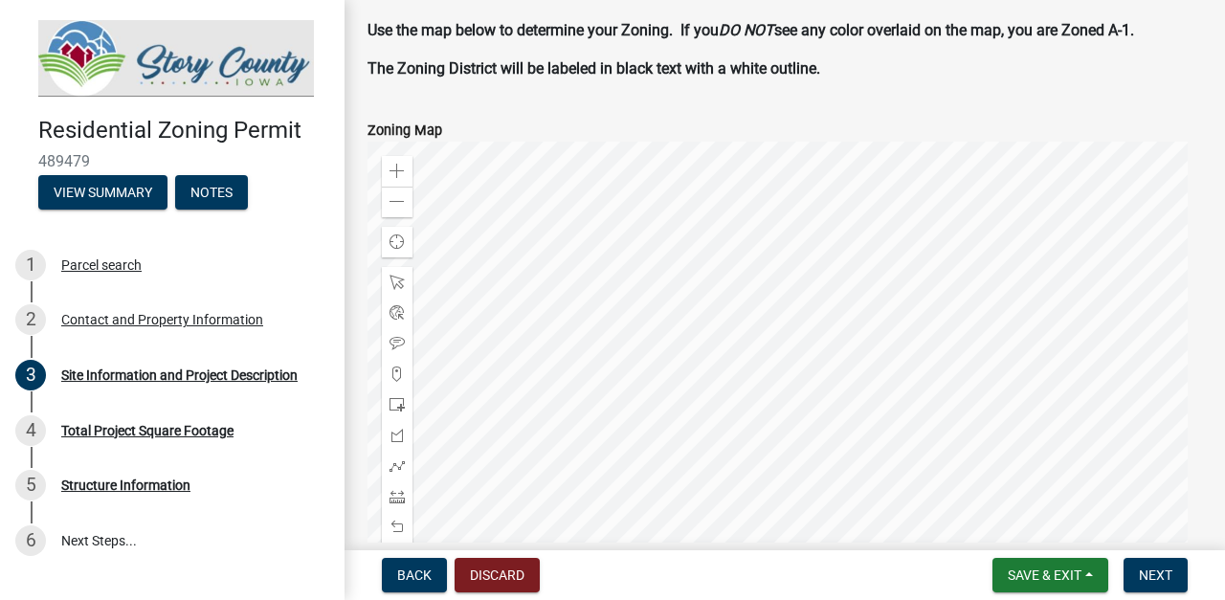
click at [744, 409] on div at bounding box center [785, 381] width 835 height 479
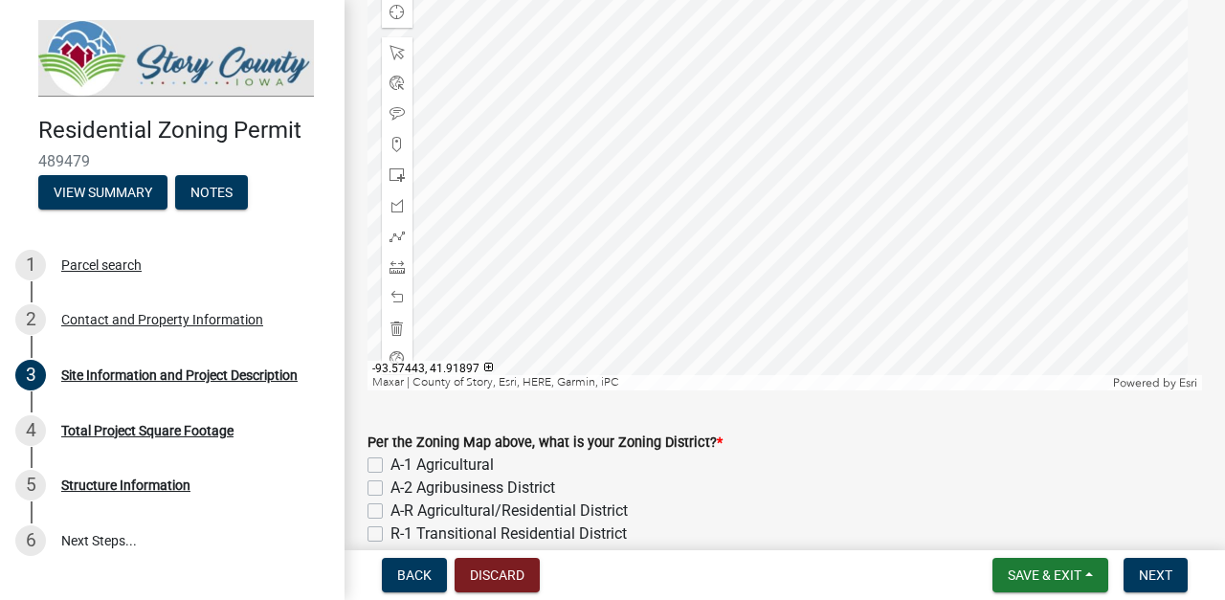
scroll to position [417, 0]
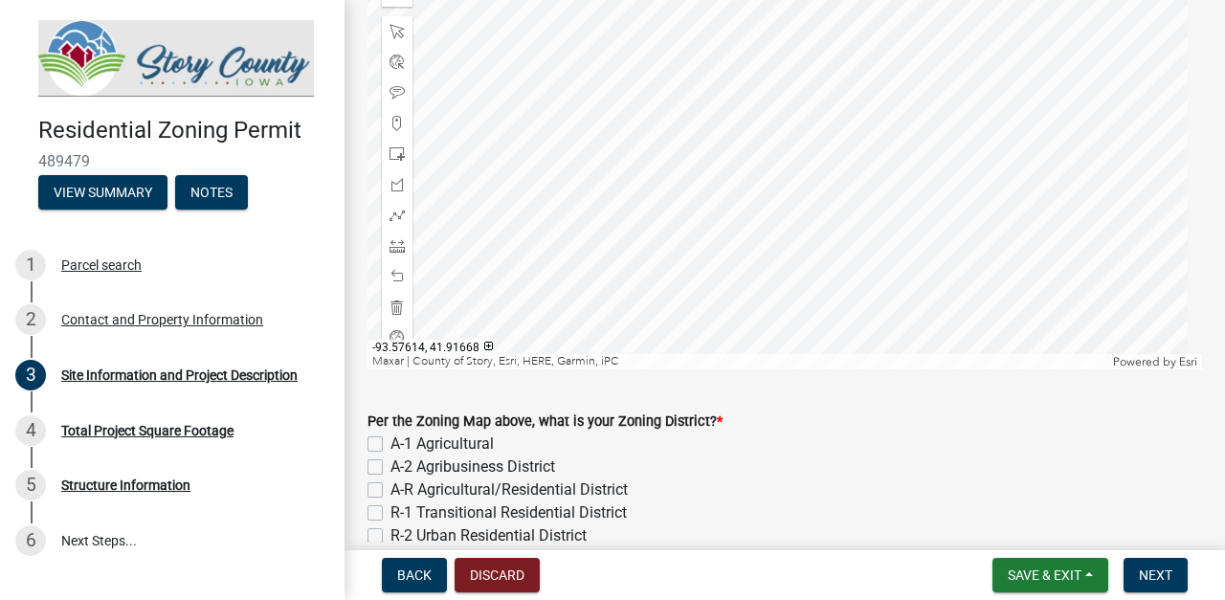
click at [390, 488] on label "A-R Agricultural/Residential District" at bounding box center [508, 490] width 237 height 23
click at [390, 488] on input "A-R Agricultural/Residential District" at bounding box center [396, 485] width 12 height 12
checkbox input "true"
checkbox input "false"
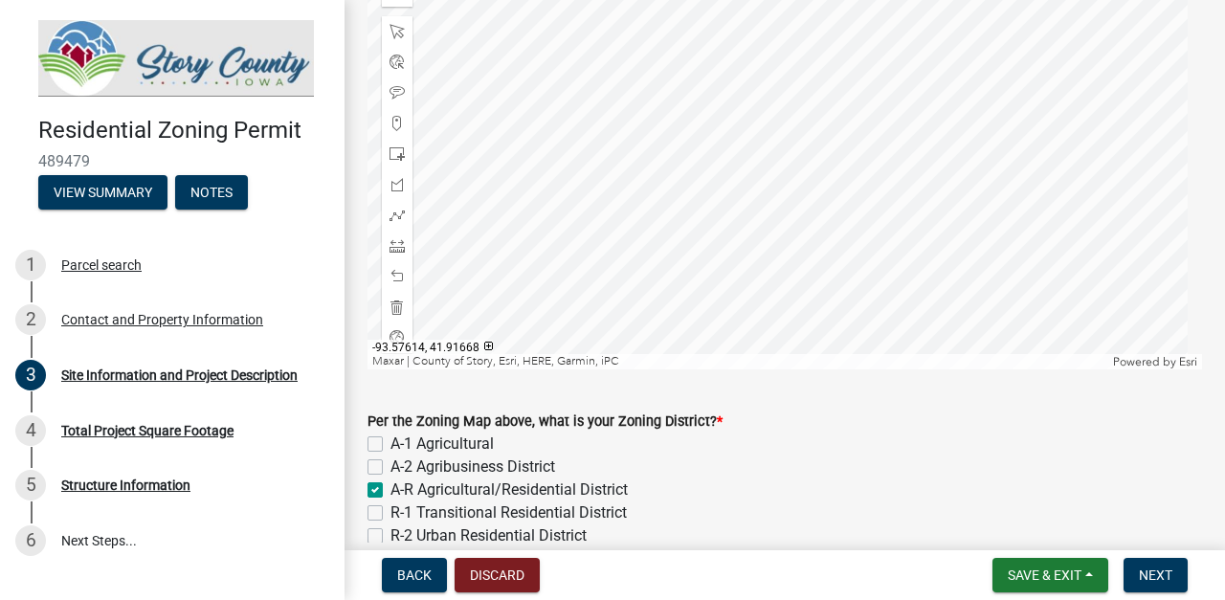
checkbox input "true"
checkbox input "false"
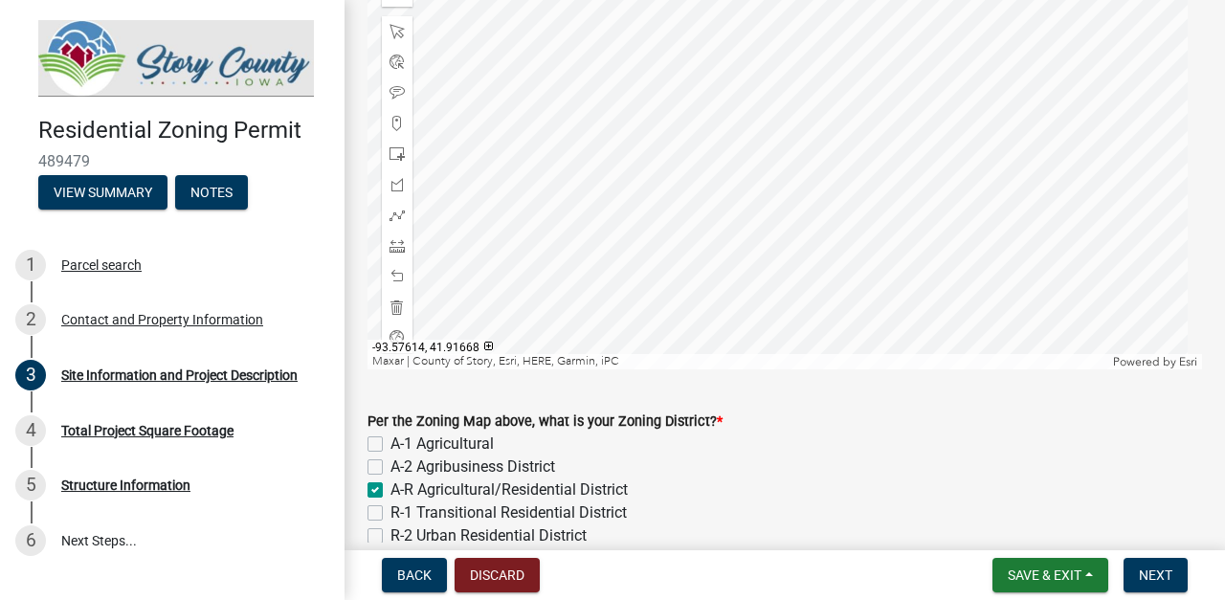
checkbox input "false"
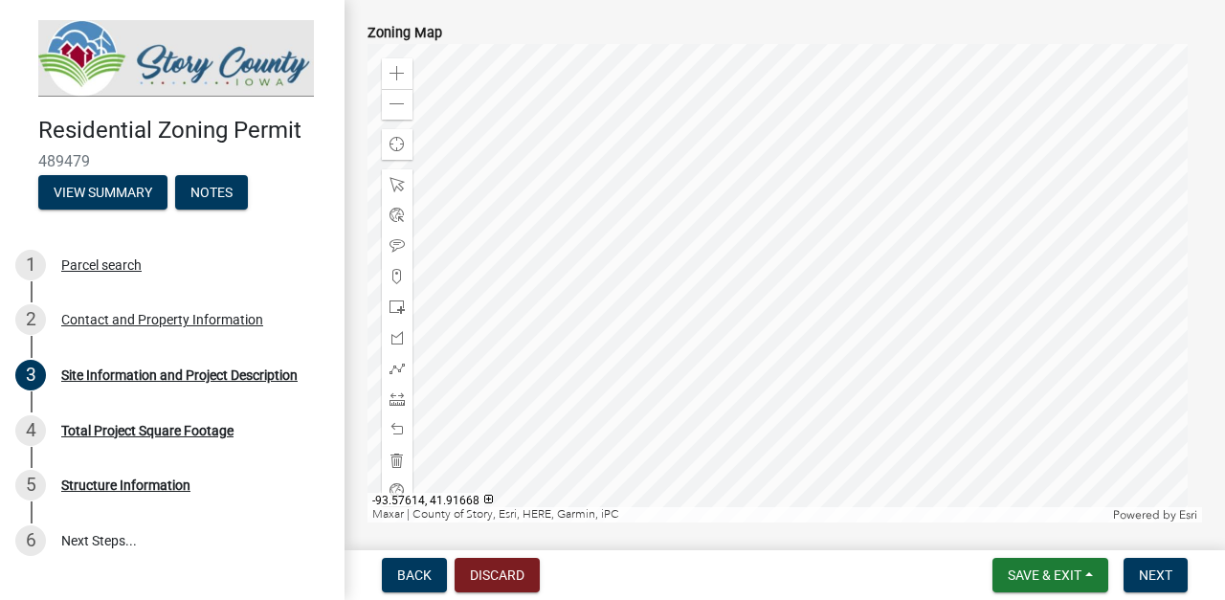
scroll to position [262, 0]
click at [775, 316] on div at bounding box center [785, 285] width 835 height 479
click at [631, 325] on div at bounding box center [785, 285] width 835 height 479
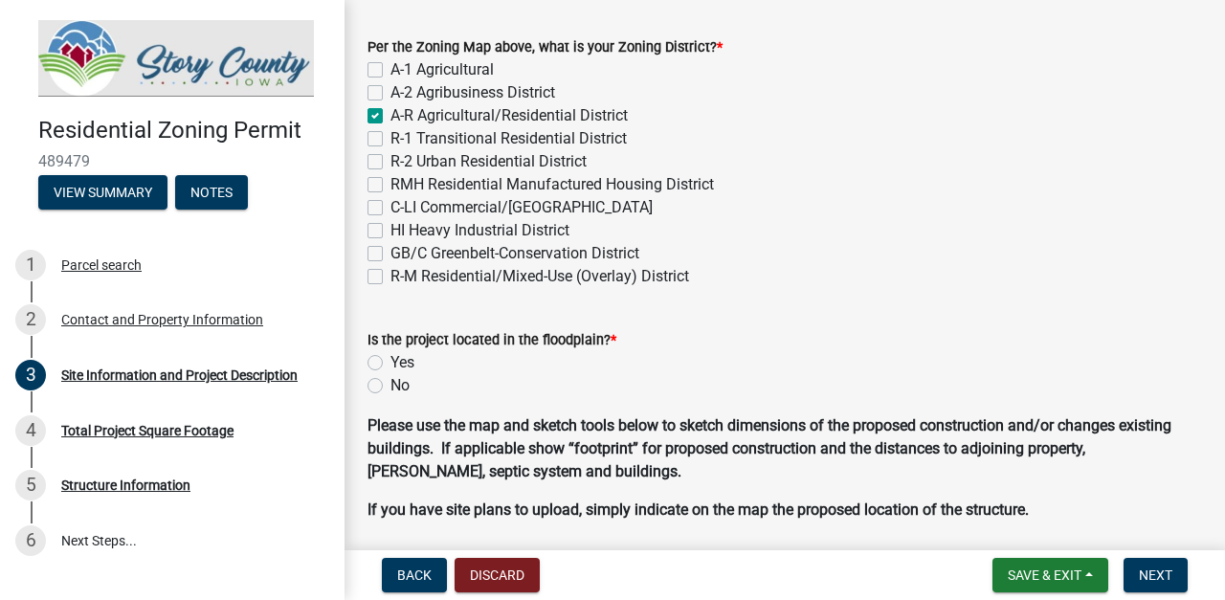
scroll to position [838, 0]
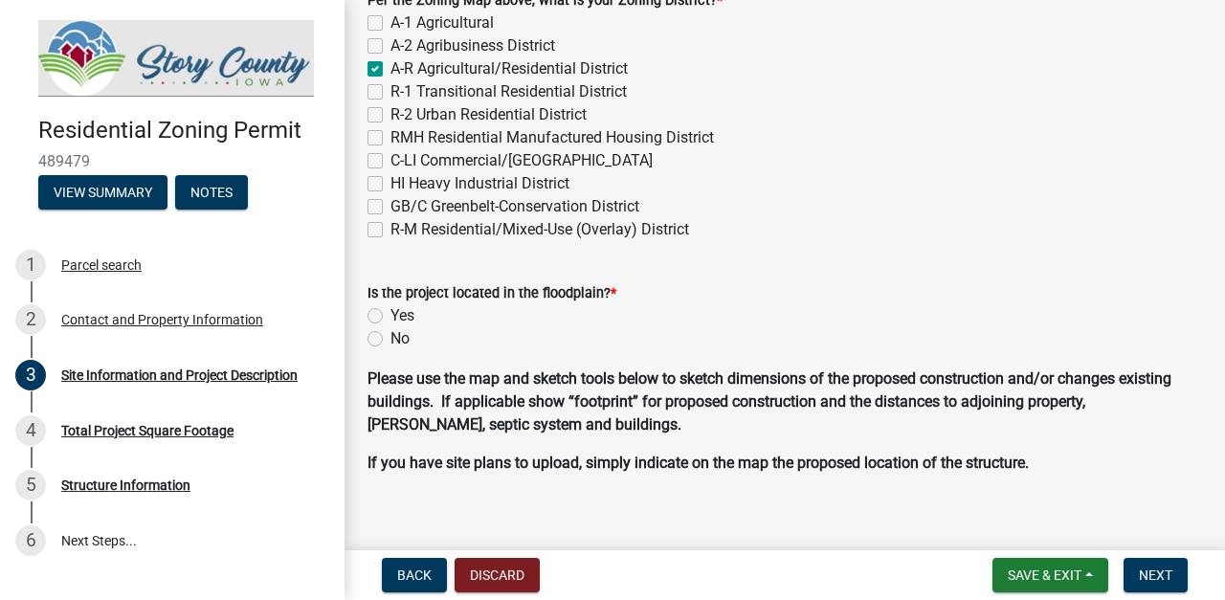
click at [390, 338] on label "No" at bounding box center [399, 338] width 19 height 23
click at [390, 338] on input "No" at bounding box center [396, 333] width 12 height 12
radio input "true"
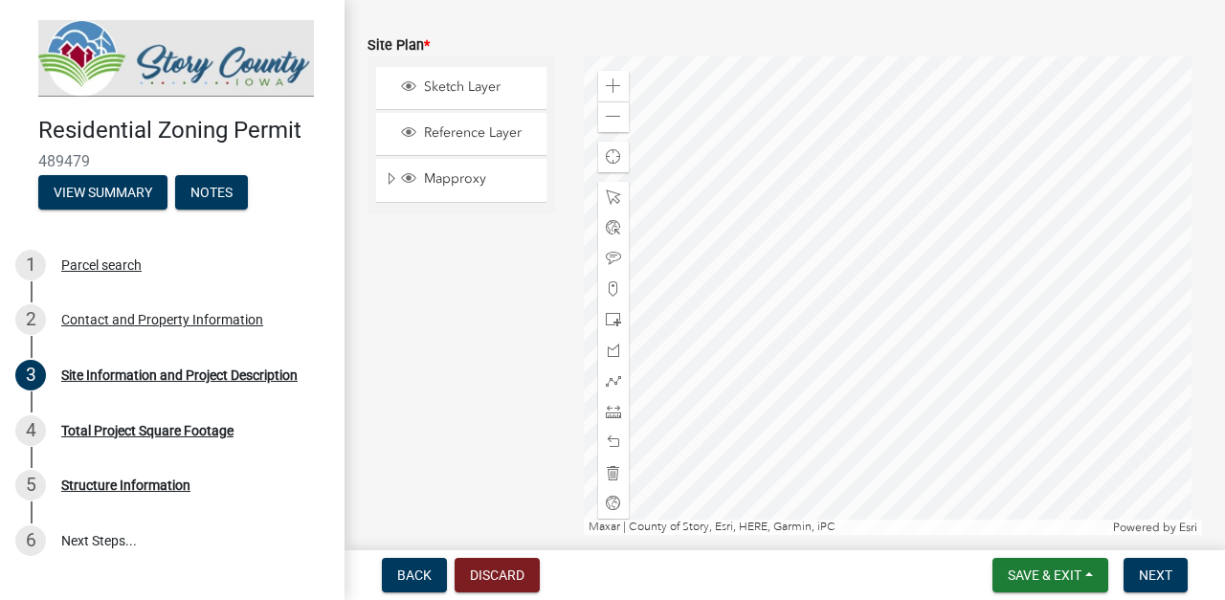
scroll to position [1431, 0]
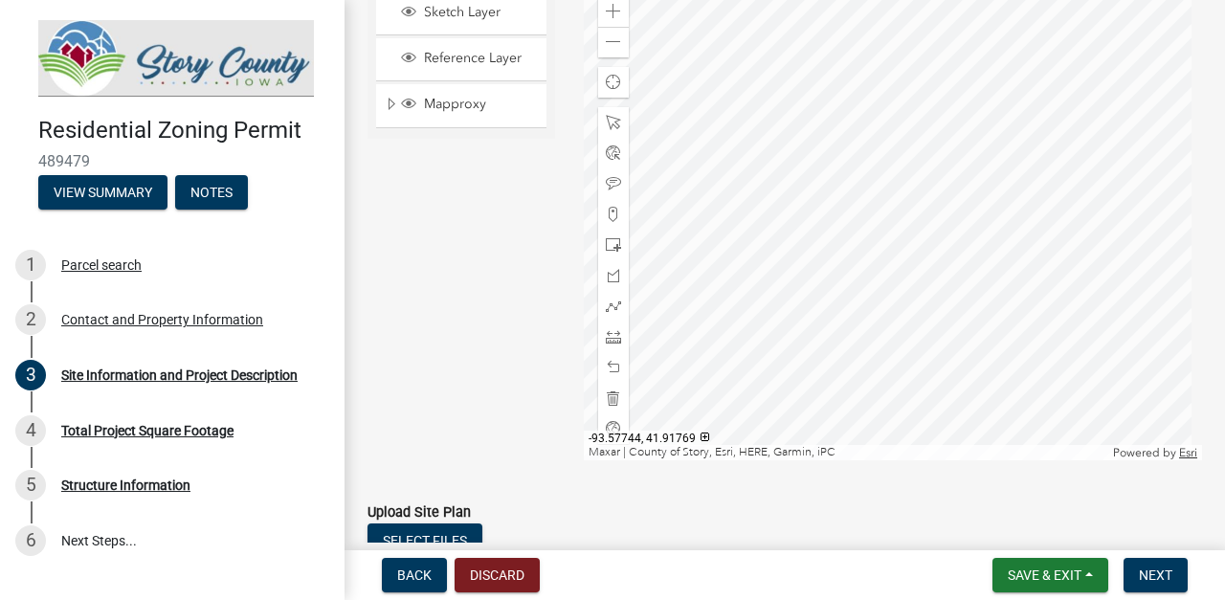
click at [923, 274] on div at bounding box center [893, 221] width 619 height 479
click at [938, 284] on div at bounding box center [893, 221] width 619 height 479
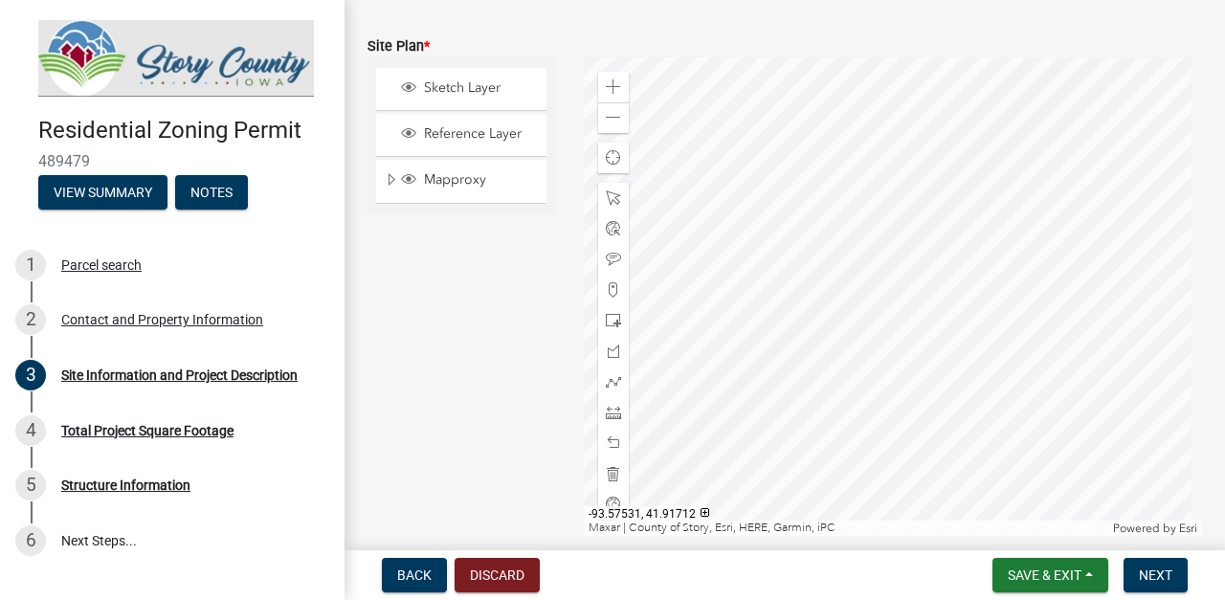
scroll to position [1347, 0]
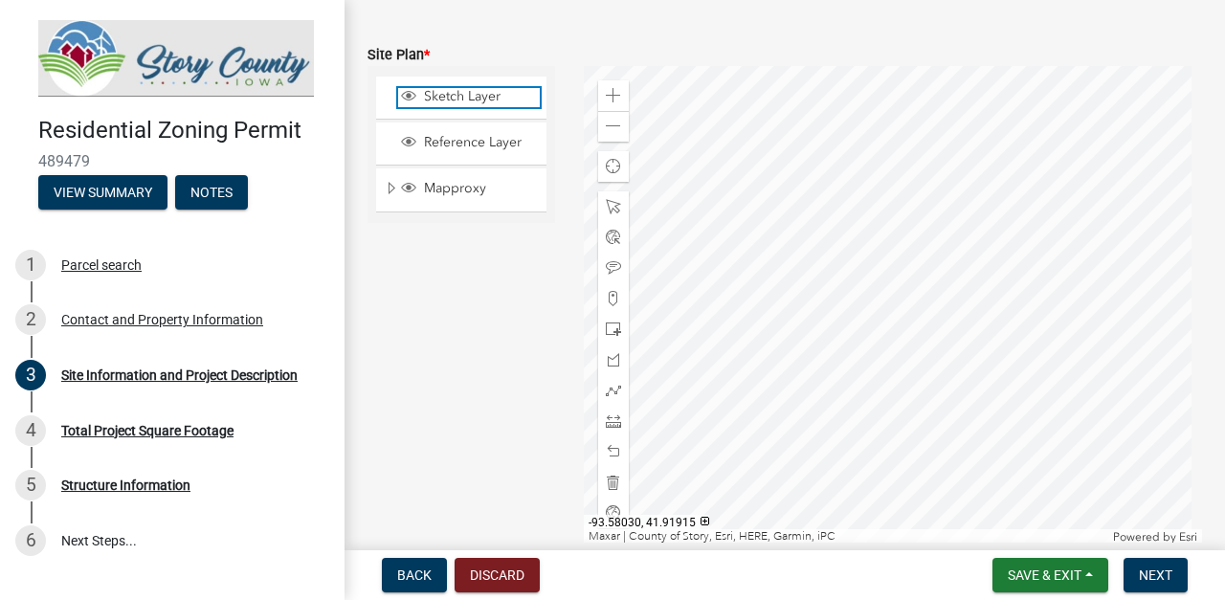
click at [488, 97] on span "Sketch Layer" at bounding box center [479, 96] width 121 height 17
click at [916, 376] on div at bounding box center [893, 305] width 619 height 479
click at [906, 370] on div at bounding box center [893, 305] width 619 height 479
click at [908, 377] on div at bounding box center [893, 305] width 619 height 479
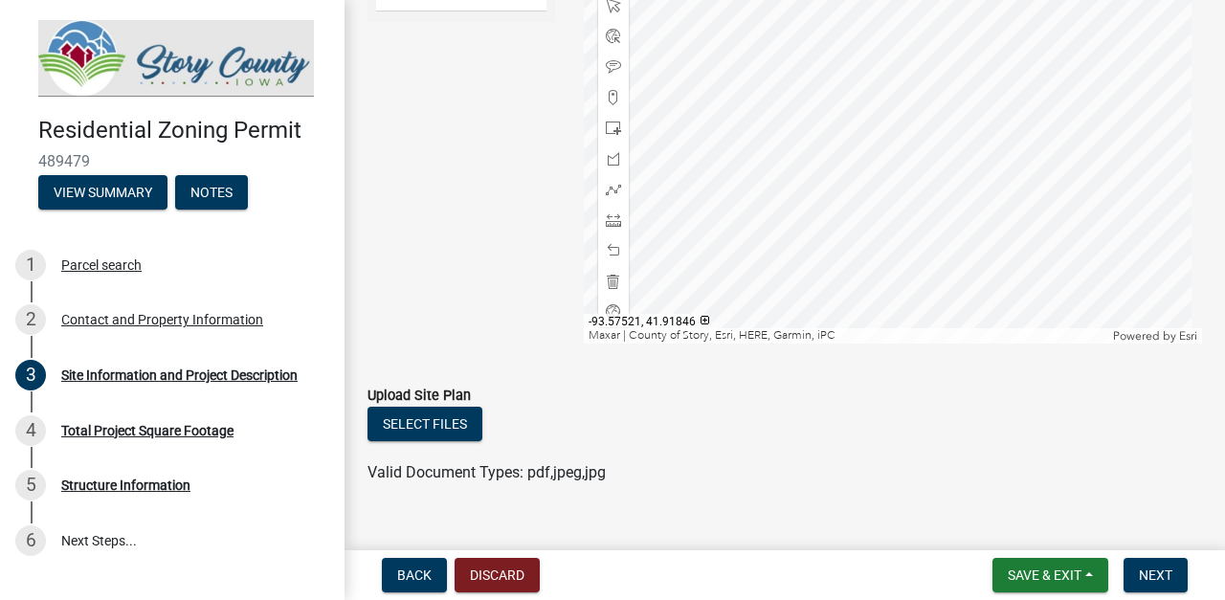
scroll to position [1580, 0]
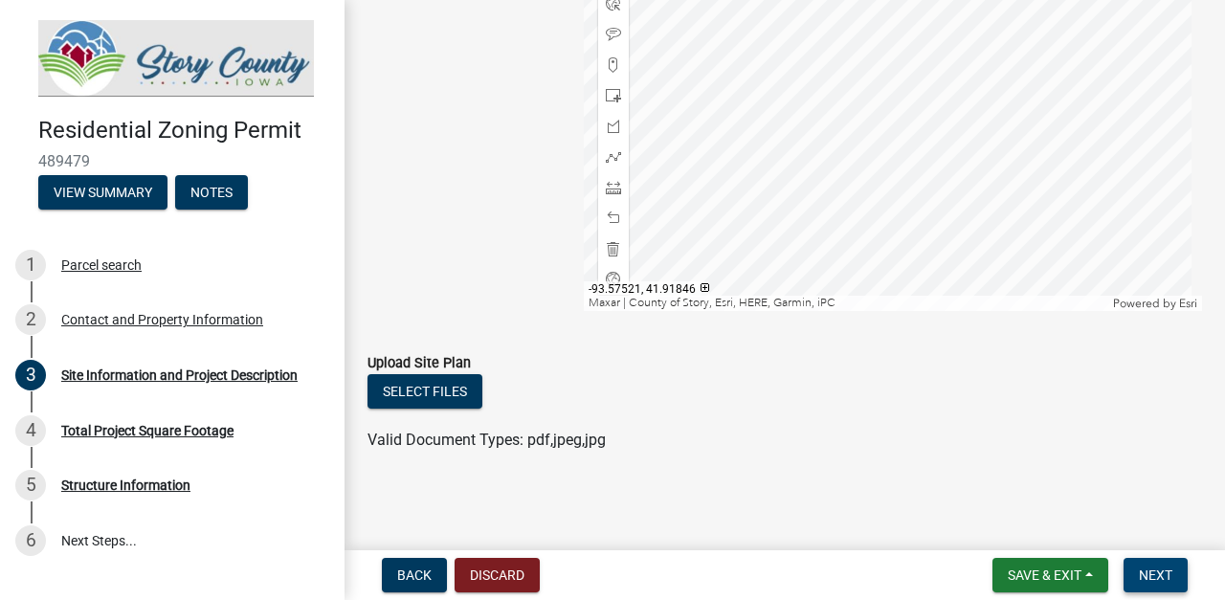
click at [1149, 575] on span "Next" at bounding box center [1155, 575] width 33 height 15
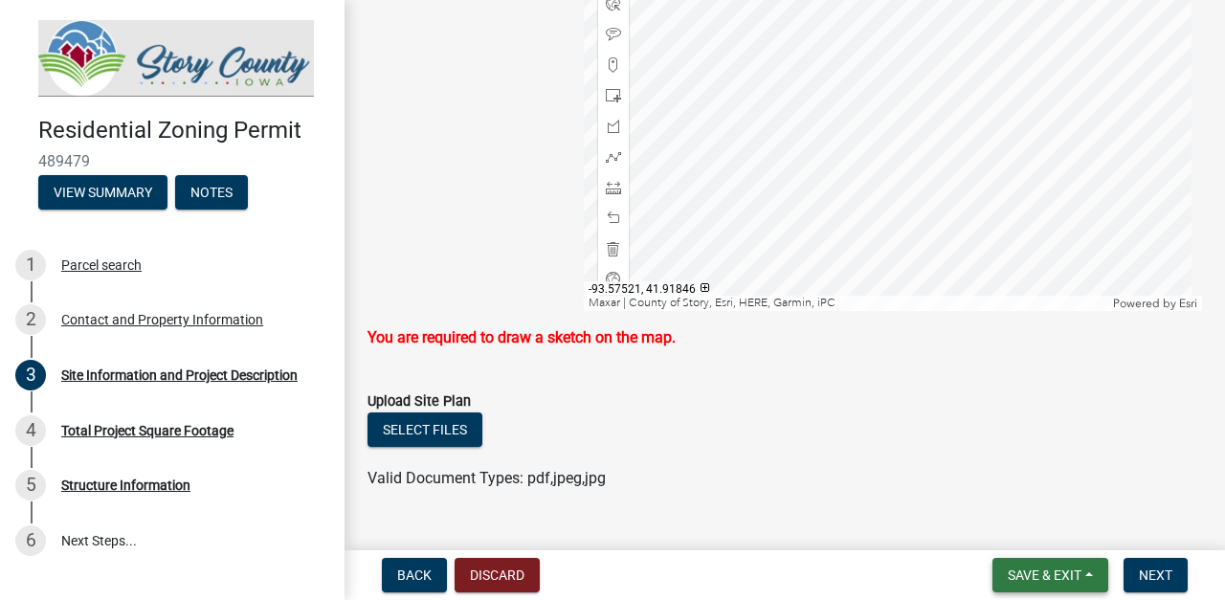
click at [1059, 573] on span "Save & Exit" at bounding box center [1045, 575] width 74 height 15
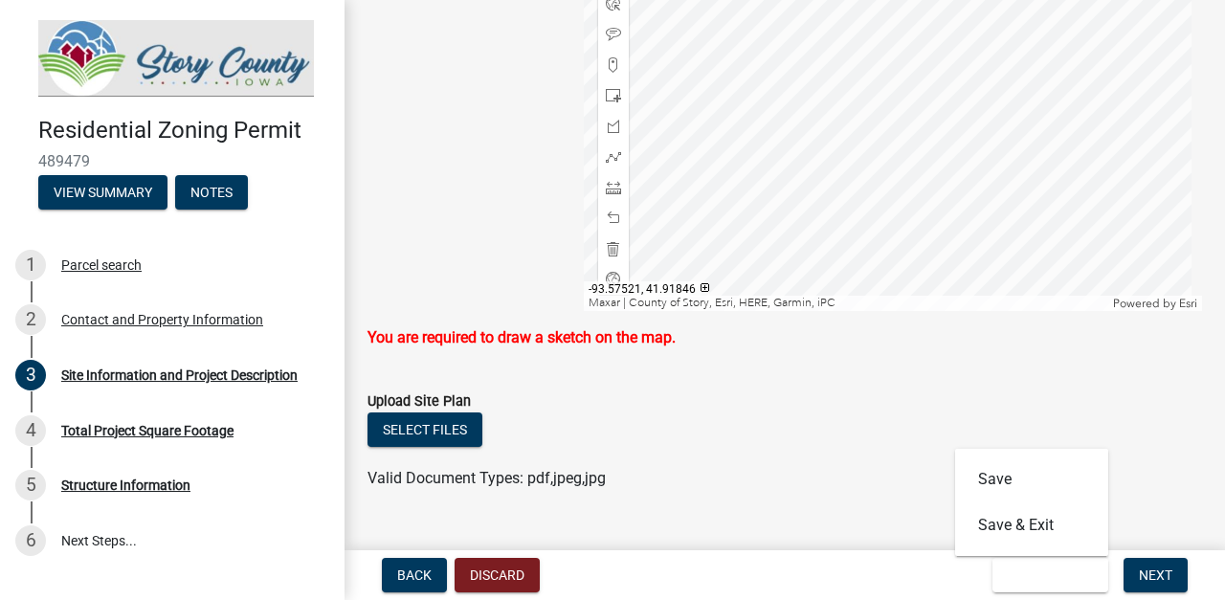
click at [894, 502] on wm-data-entity-input "Upload Site Plan Select files Valid Document Types: pdf,jpeg,jpg" at bounding box center [785, 437] width 835 height 141
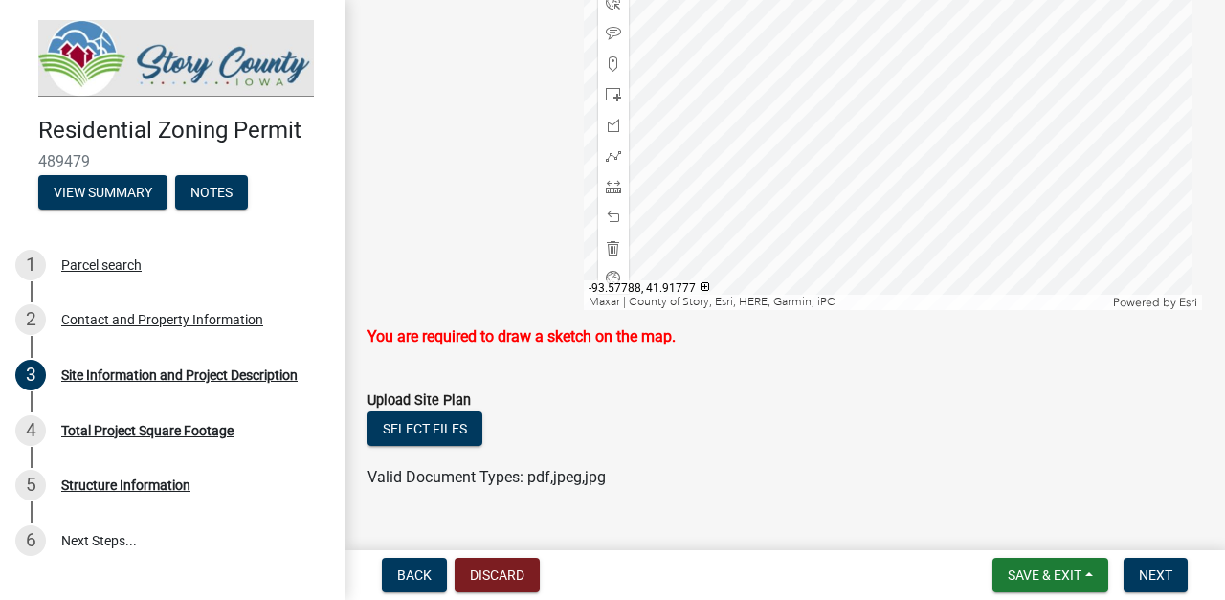
scroll to position [1618, 0]
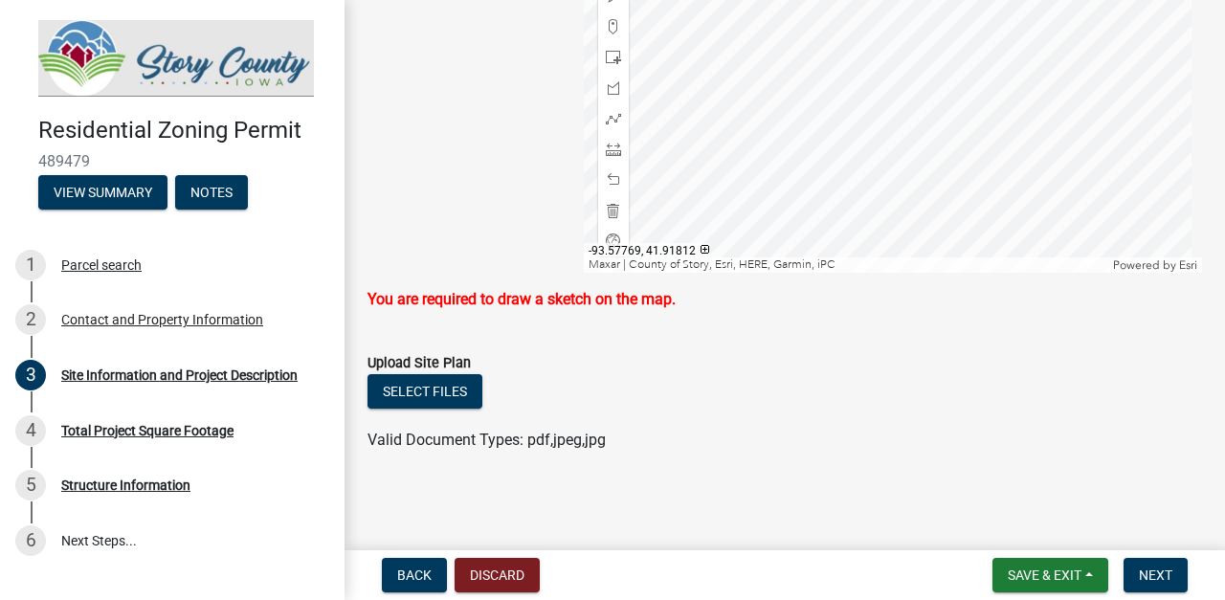
click at [884, 32] on div at bounding box center [893, 33] width 619 height 479
click at [864, 123] on div at bounding box center [893, 33] width 619 height 479
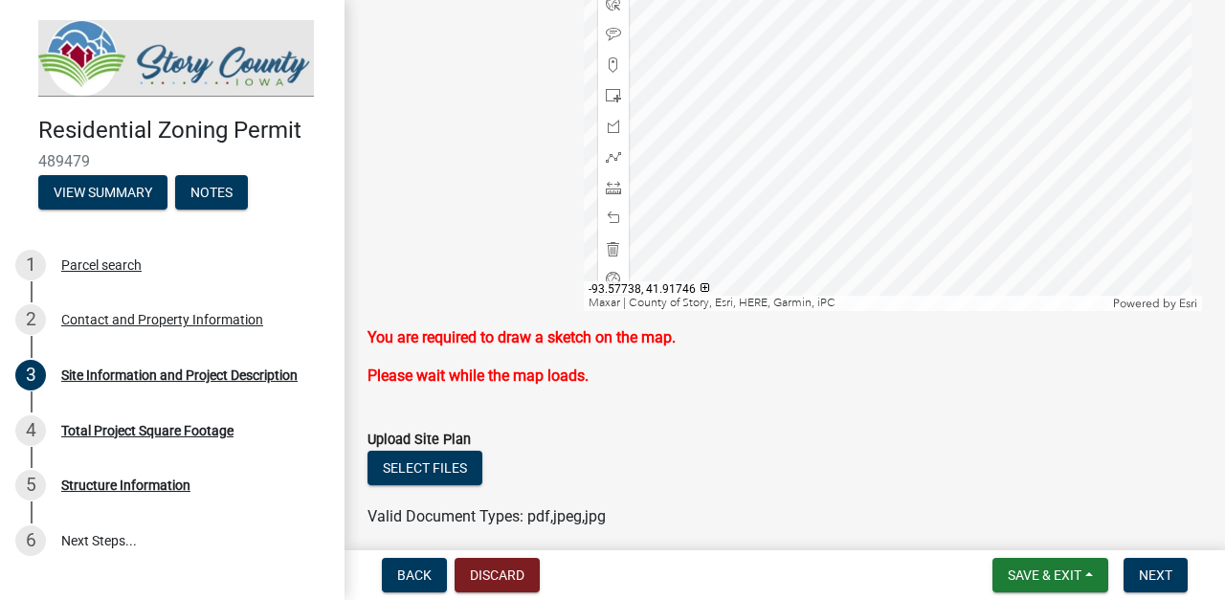
scroll to position [1657, 0]
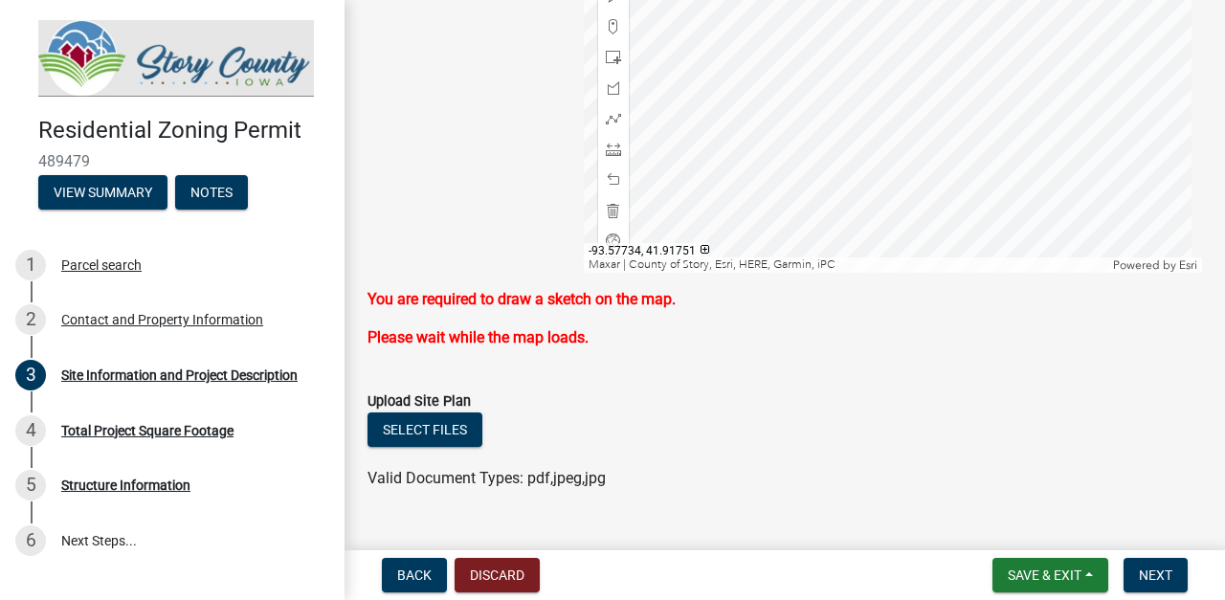
click at [885, 195] on div at bounding box center [893, 33] width 619 height 479
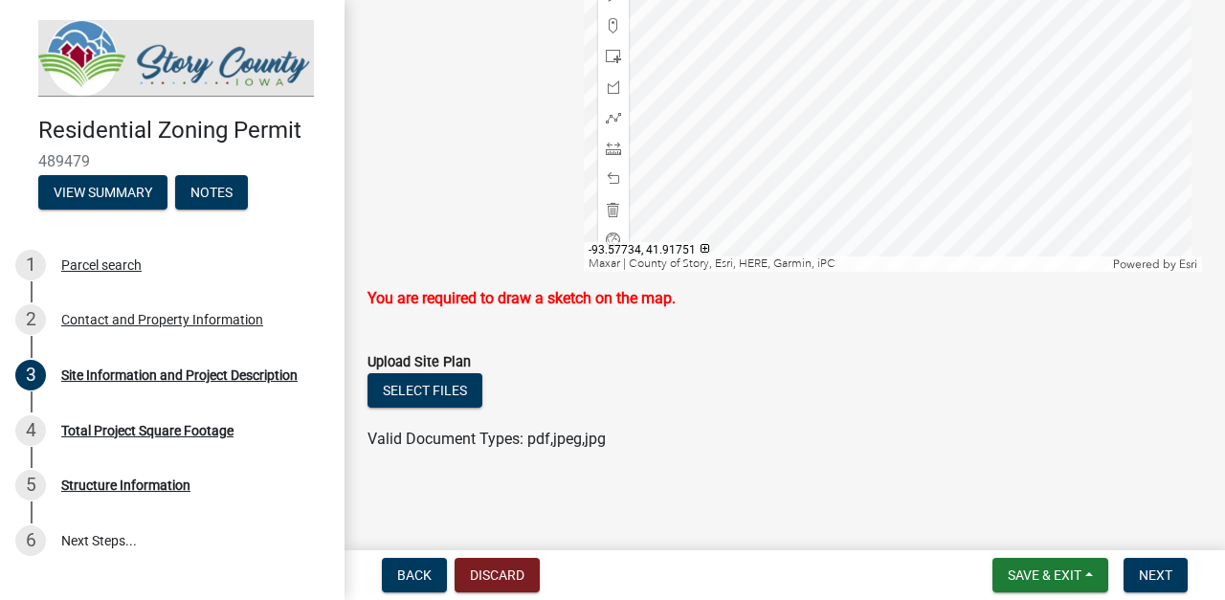
scroll to position [1618, 0]
click at [830, 162] on div at bounding box center [893, 33] width 619 height 479
click at [1036, 574] on span "Save & Exit" at bounding box center [1045, 575] width 74 height 15
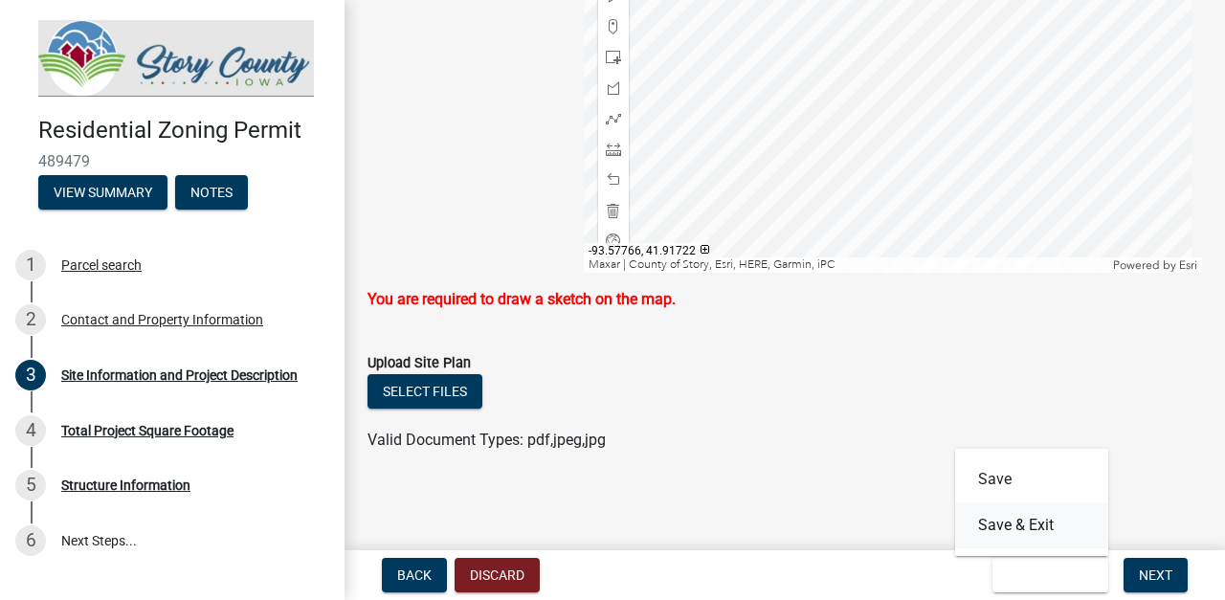
click at [1023, 524] on button "Save & Exit" at bounding box center [1031, 525] width 153 height 46
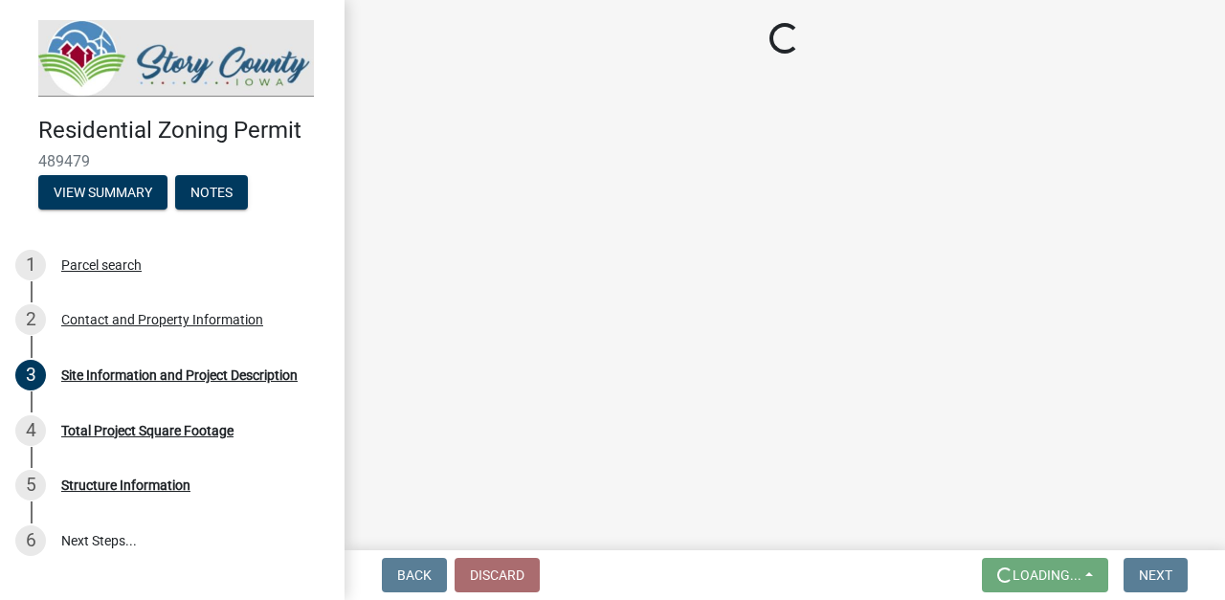
scroll to position [0, 0]
